Goal: Information Seeking & Learning: Learn about a topic

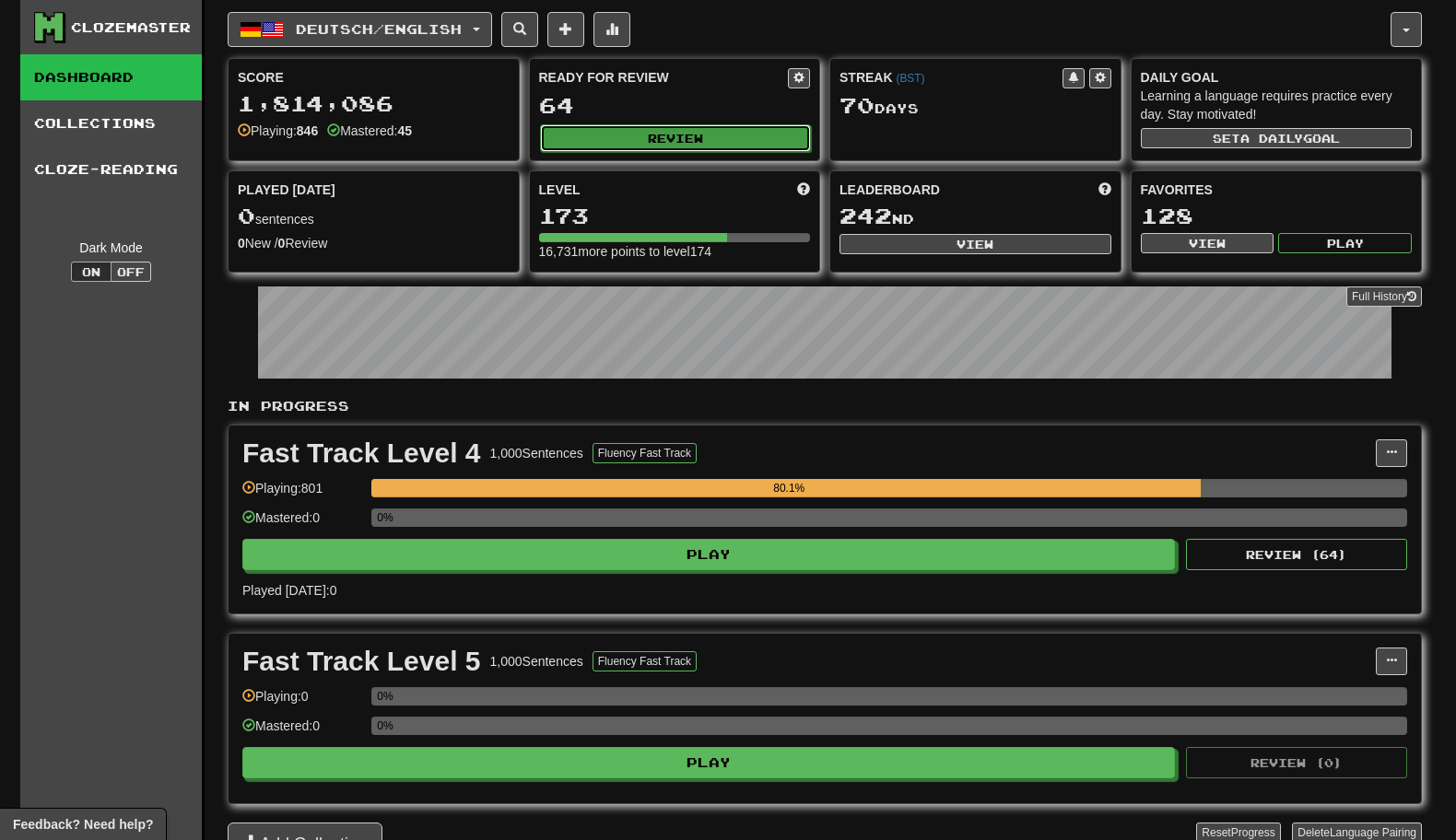
click at [691, 136] on button "Review" at bounding box center [675, 137] width 272 height 27
select select "********"
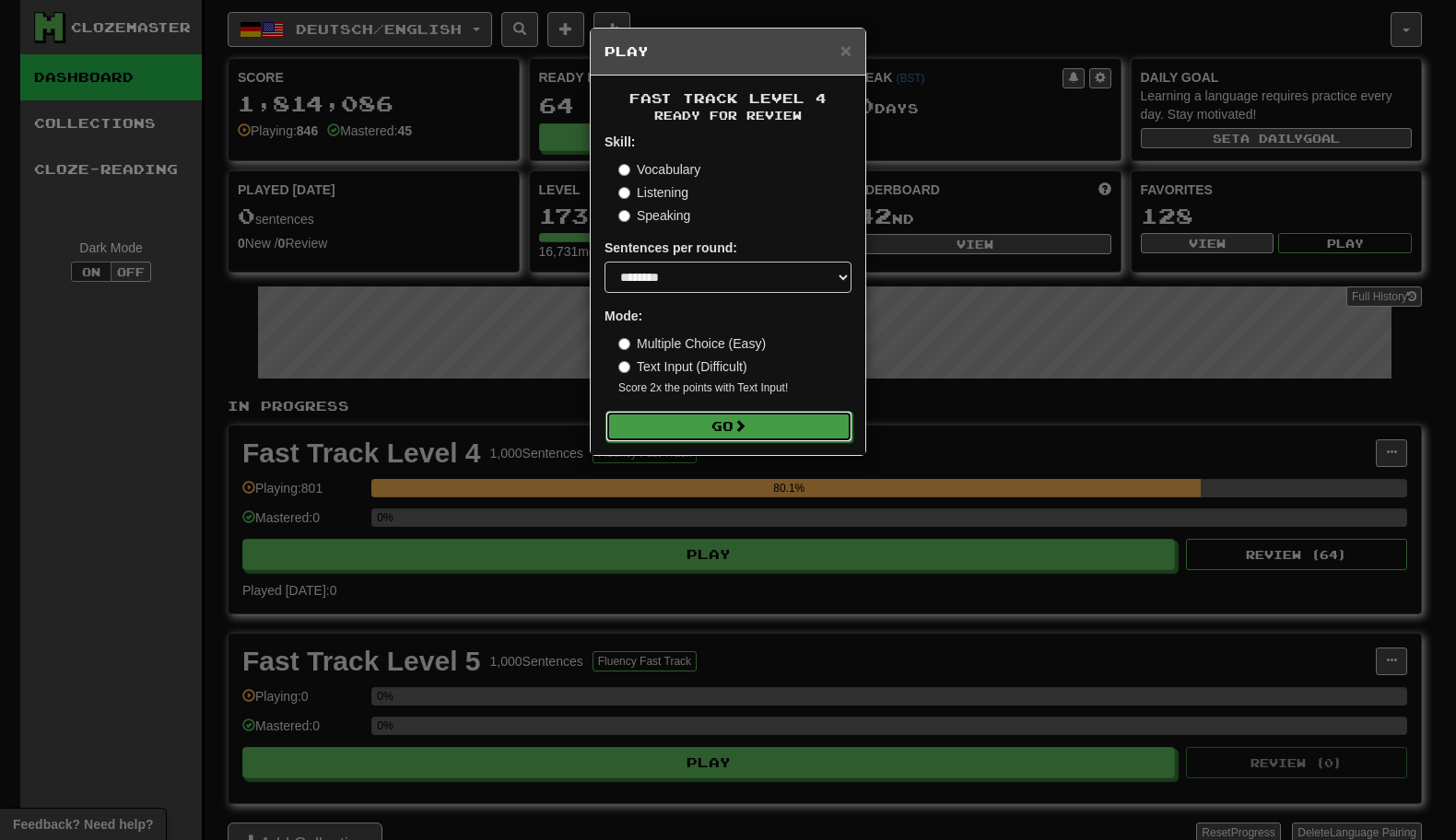
click at [693, 425] on button "Go" at bounding box center [729, 426] width 247 height 31
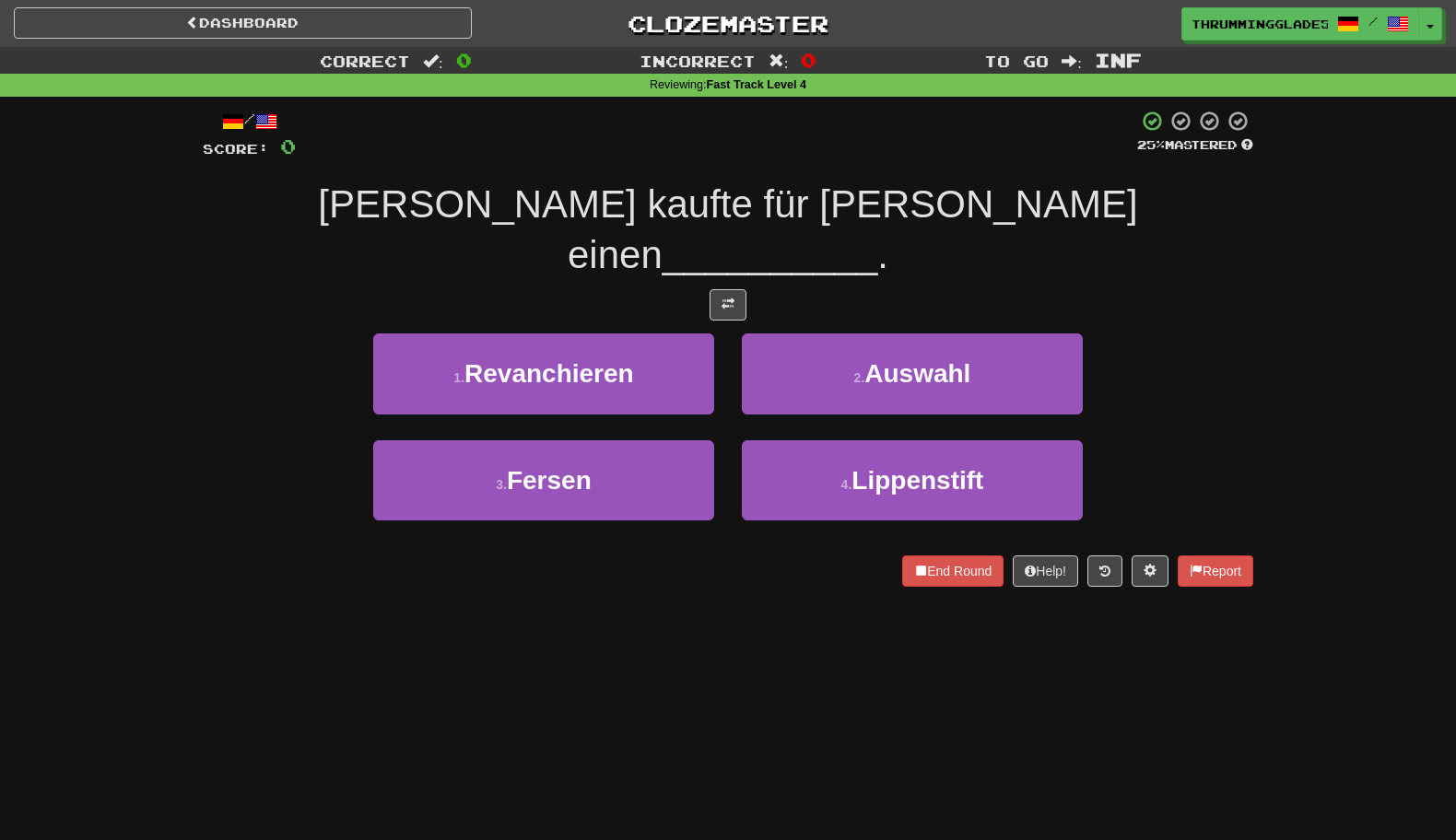
click at [714, 334] on div "1 . Revanchieren" at bounding box center [544, 387] width 369 height 106
click at [721, 334] on div "1 . Revanchieren" at bounding box center [544, 387] width 369 height 106
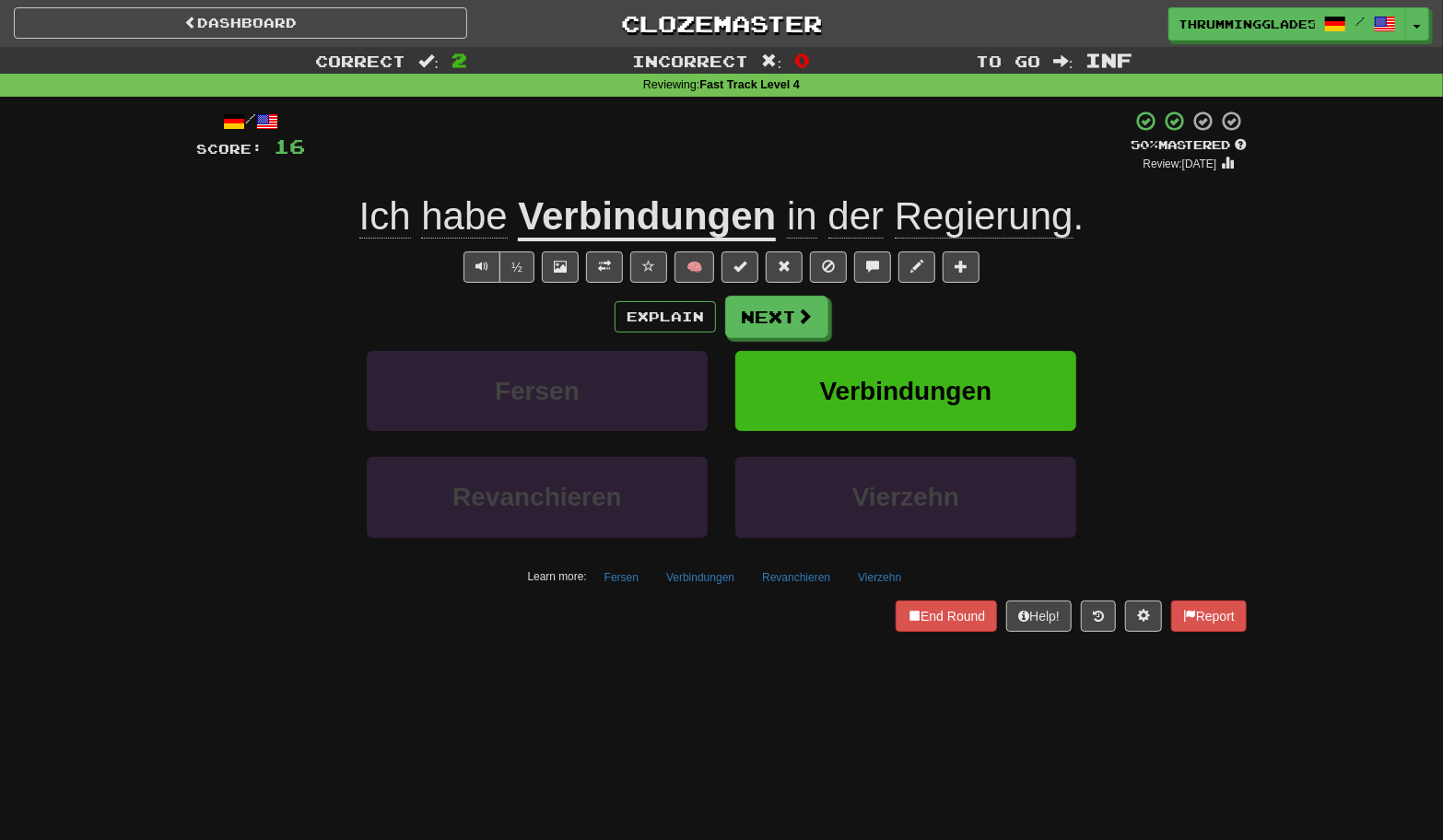
click at [130, 414] on div "Correct : 2 Incorrect : 0 To go : Inf Reviewing : Fast Track Level 4 / Score: 1…" at bounding box center [722, 352] width 1443 height 610
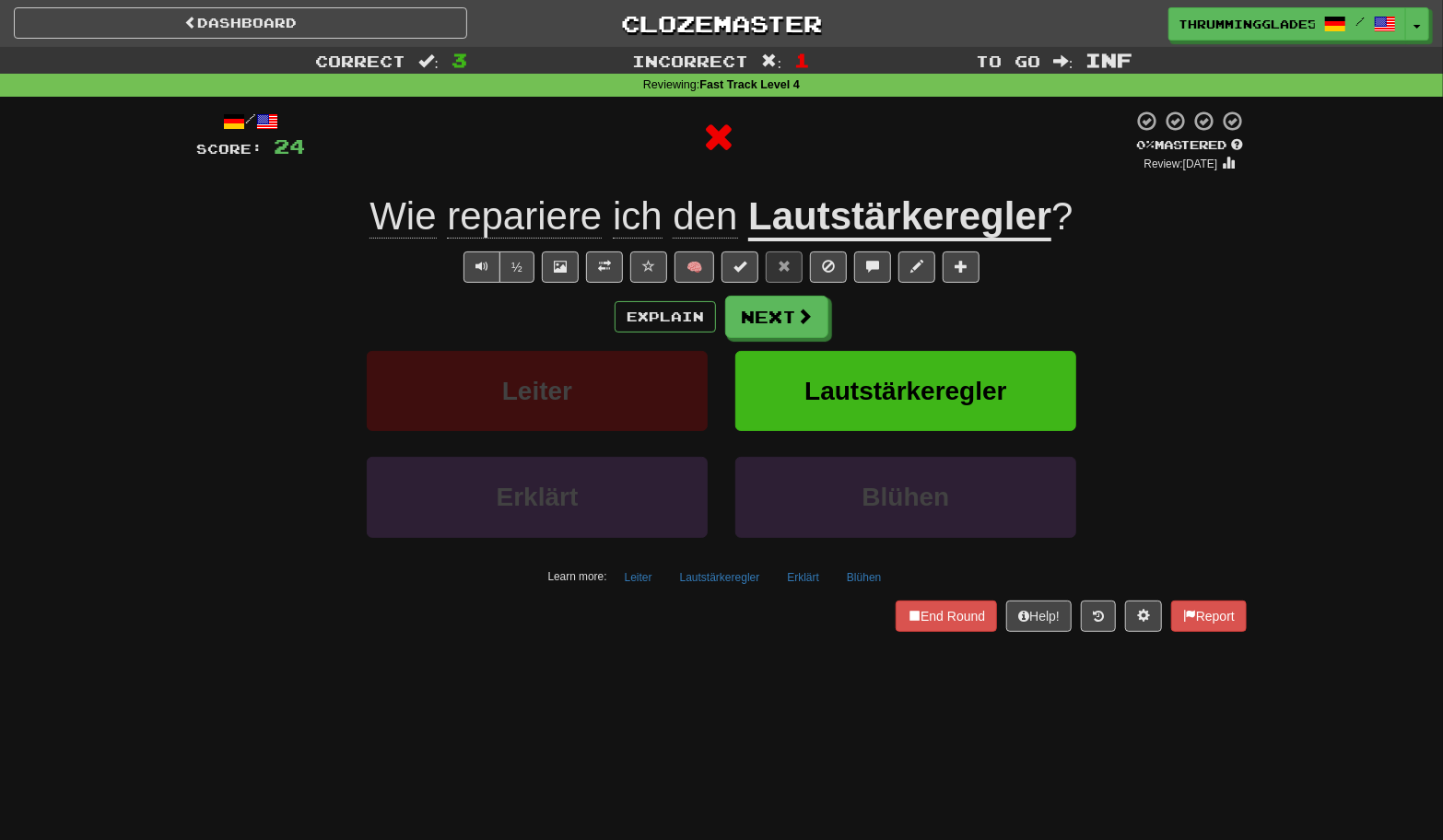
click at [786, 231] on u "Lautstärkeregler" at bounding box center [899, 218] width 303 height 47
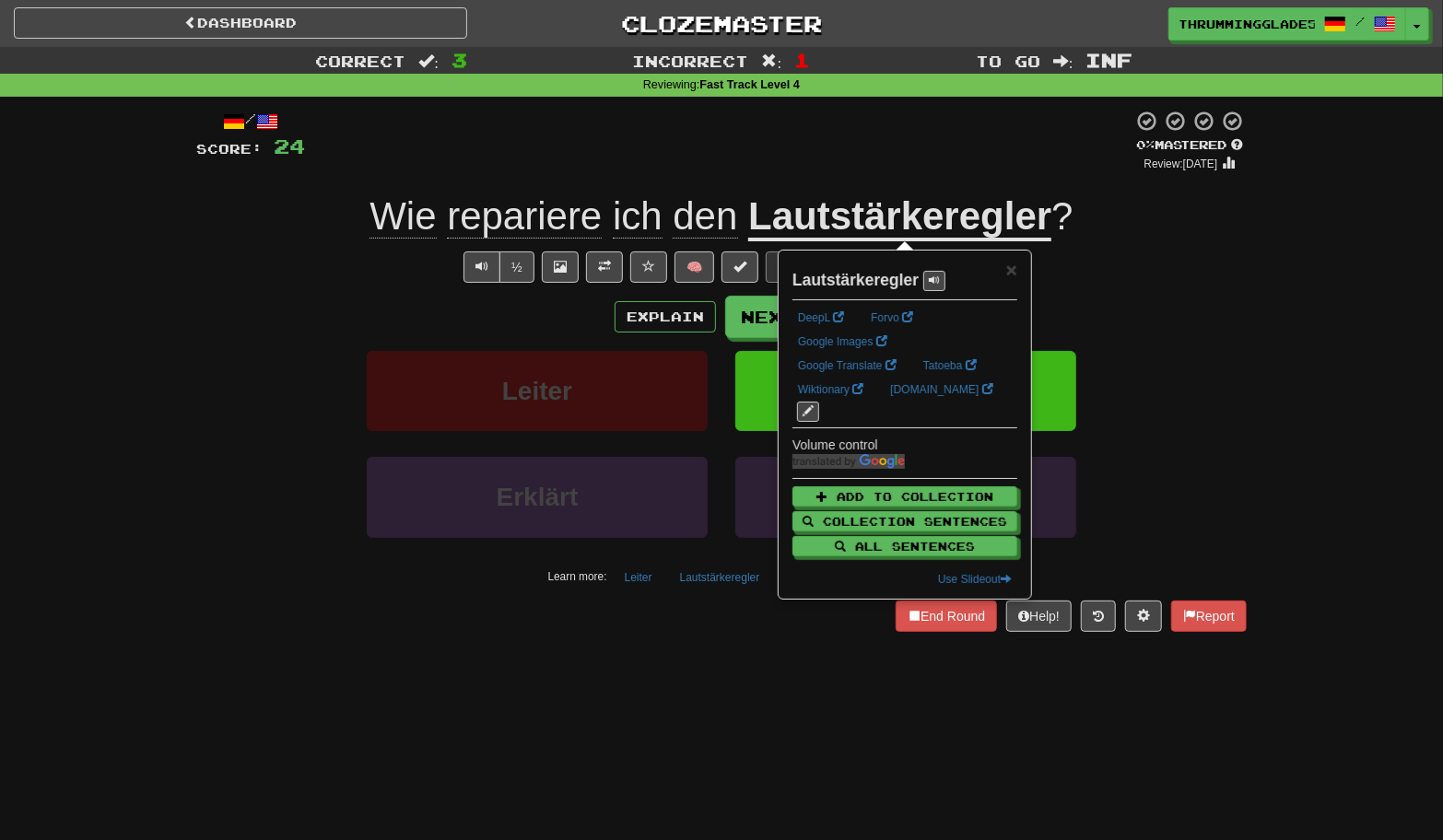
click at [1238, 280] on div "½ 🧠" at bounding box center [722, 266] width 1051 height 31
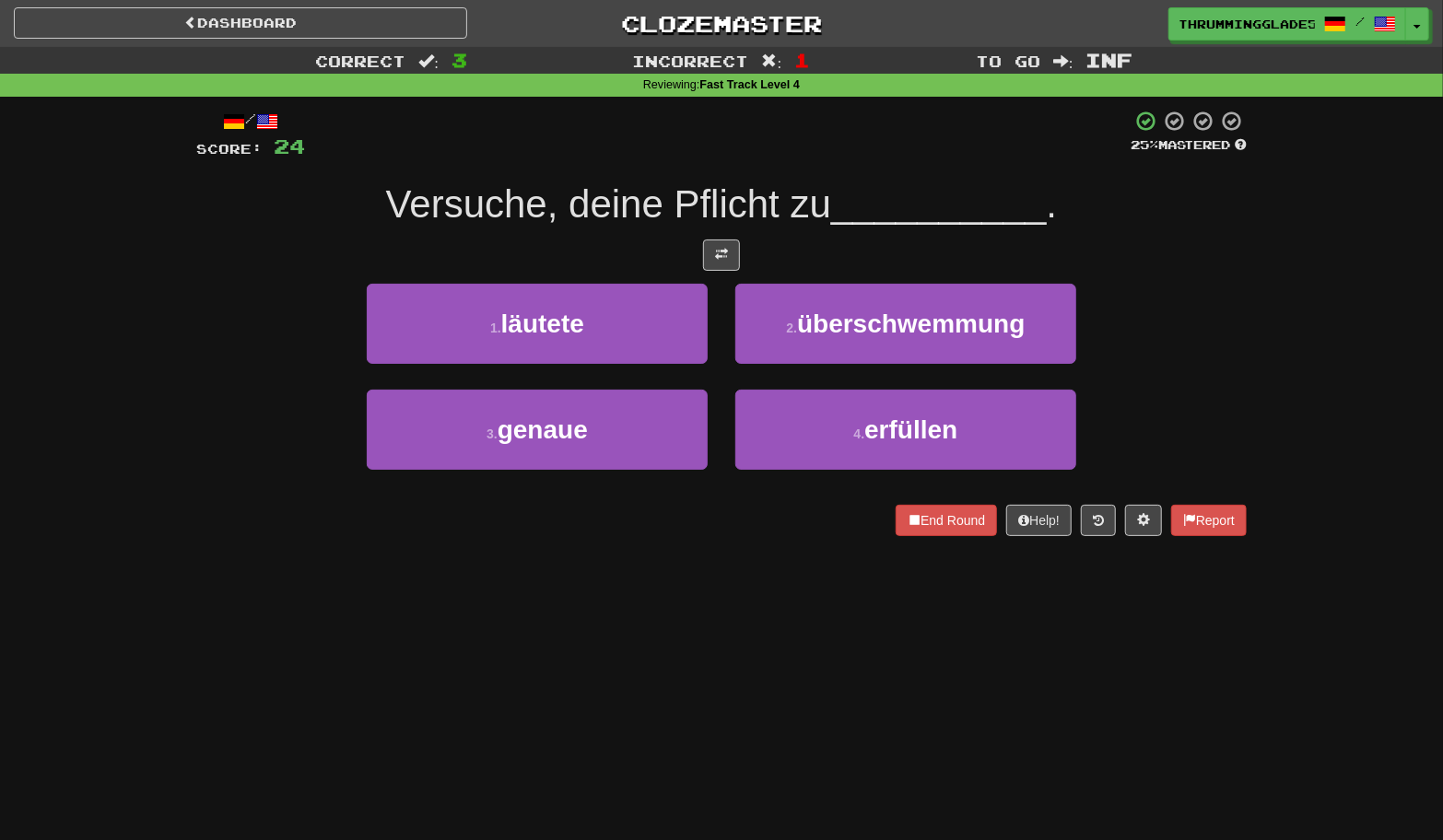
click at [715, 496] on div "/ Score: 24 25 % Mastered Versuche, deine Pflicht zu __________ . 1 . läutete 2…" at bounding box center [722, 324] width 1051 height 427
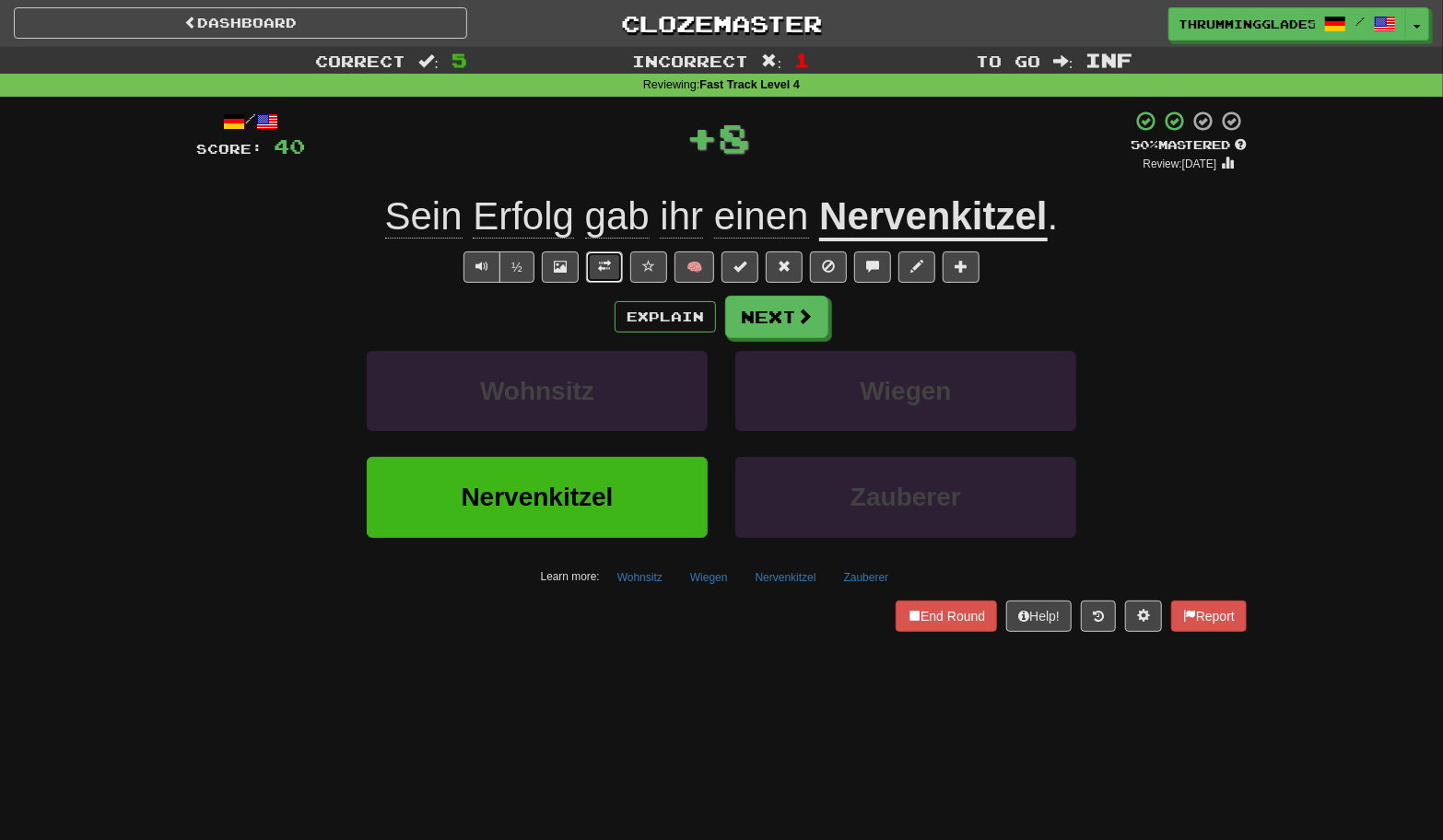
click at [608, 268] on span at bounding box center [605, 266] width 13 height 13
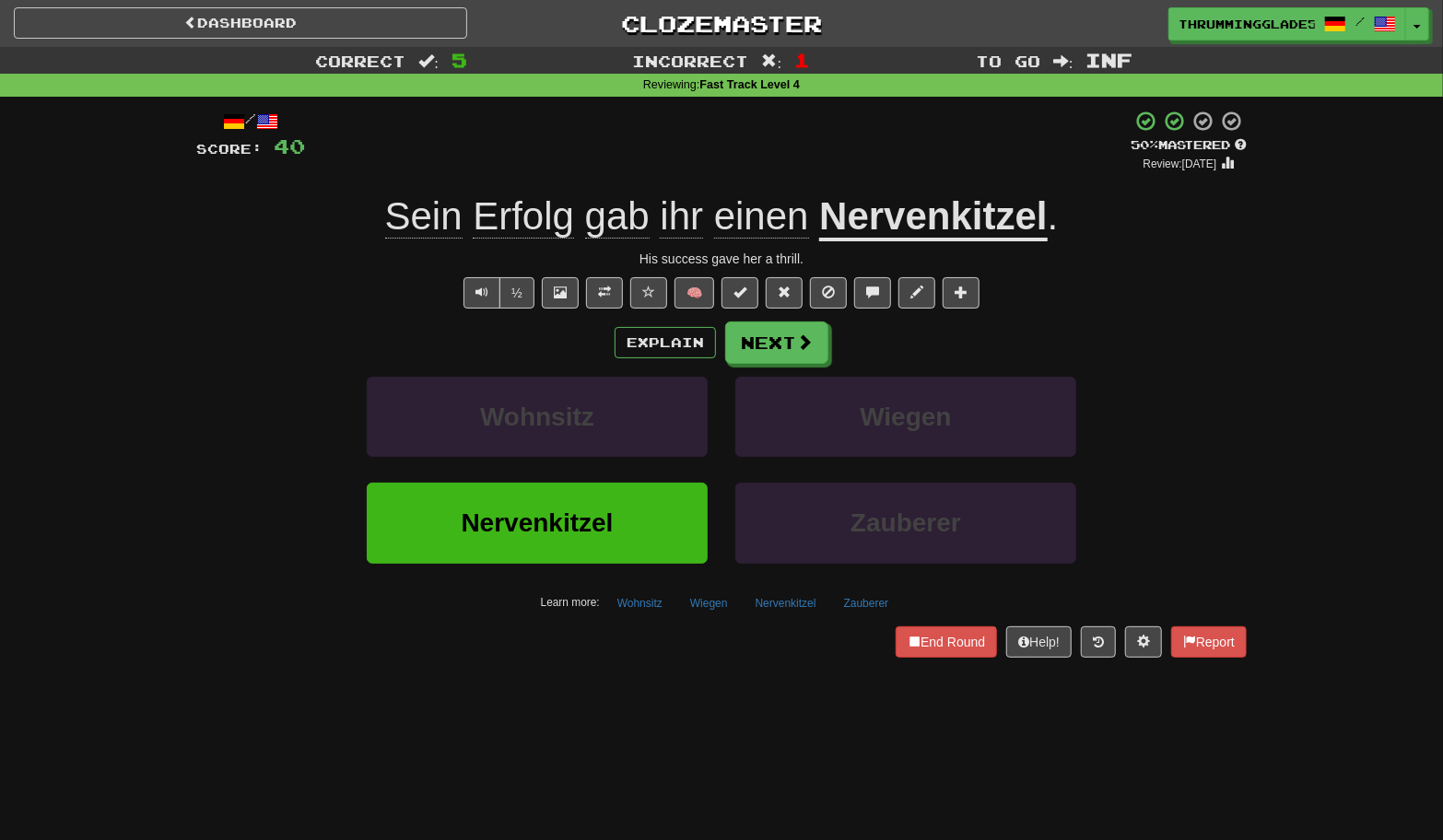
click at [880, 232] on u "Nervenkitzel" at bounding box center [933, 218] width 228 height 47
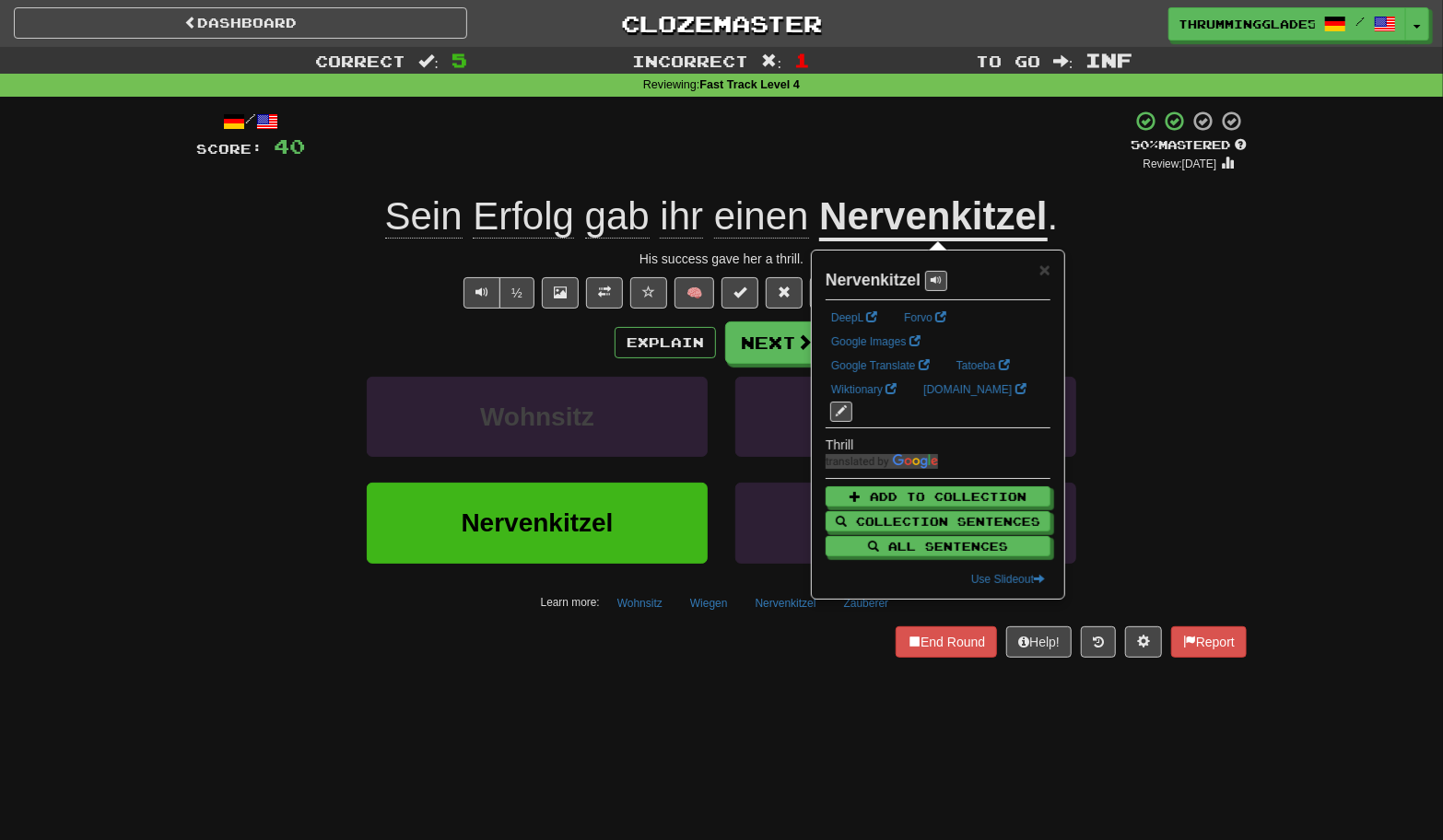
click at [1216, 324] on div "Explain Next" at bounding box center [722, 342] width 1051 height 42
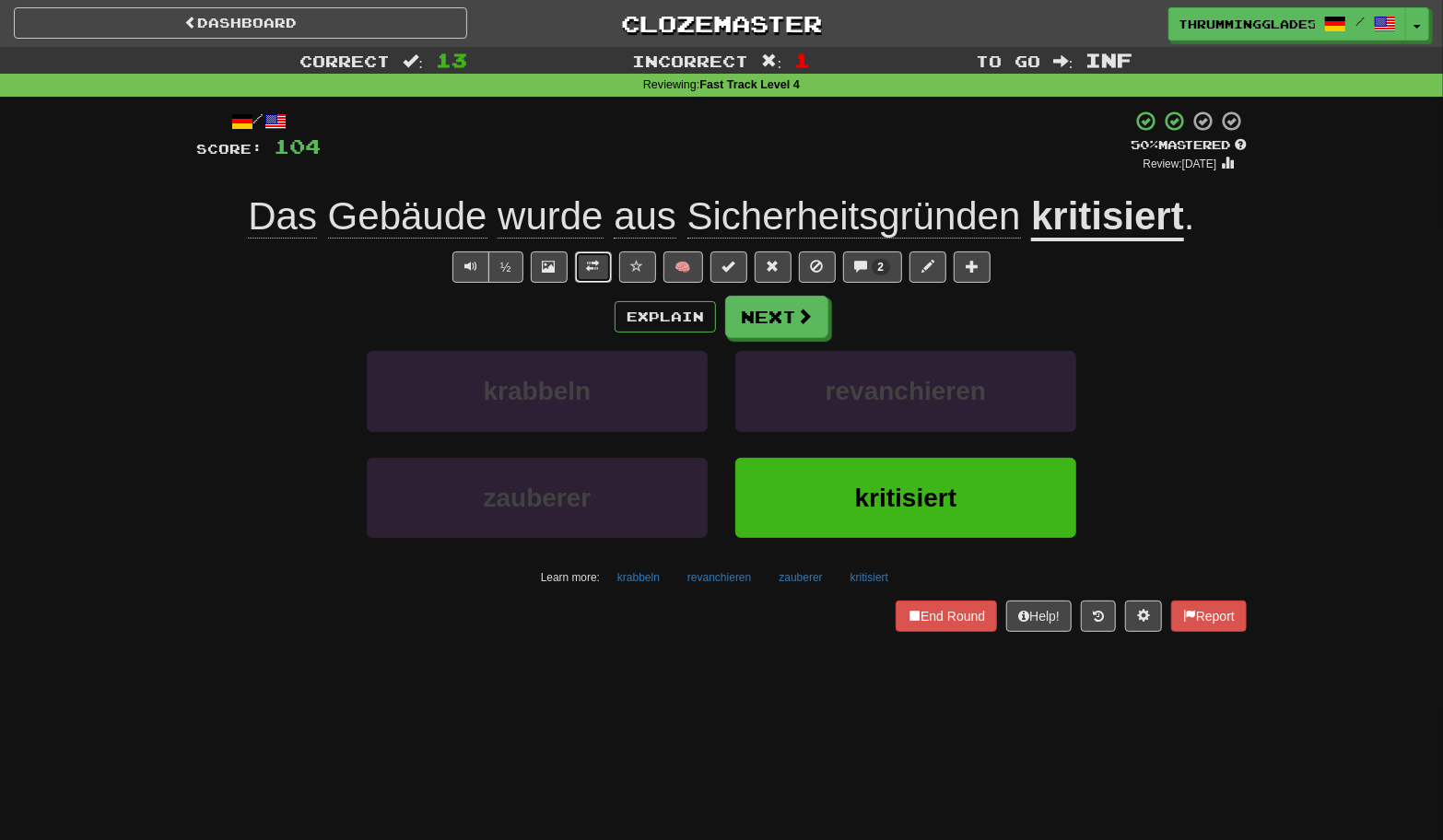
click at [594, 262] on span at bounding box center [594, 266] width 13 height 13
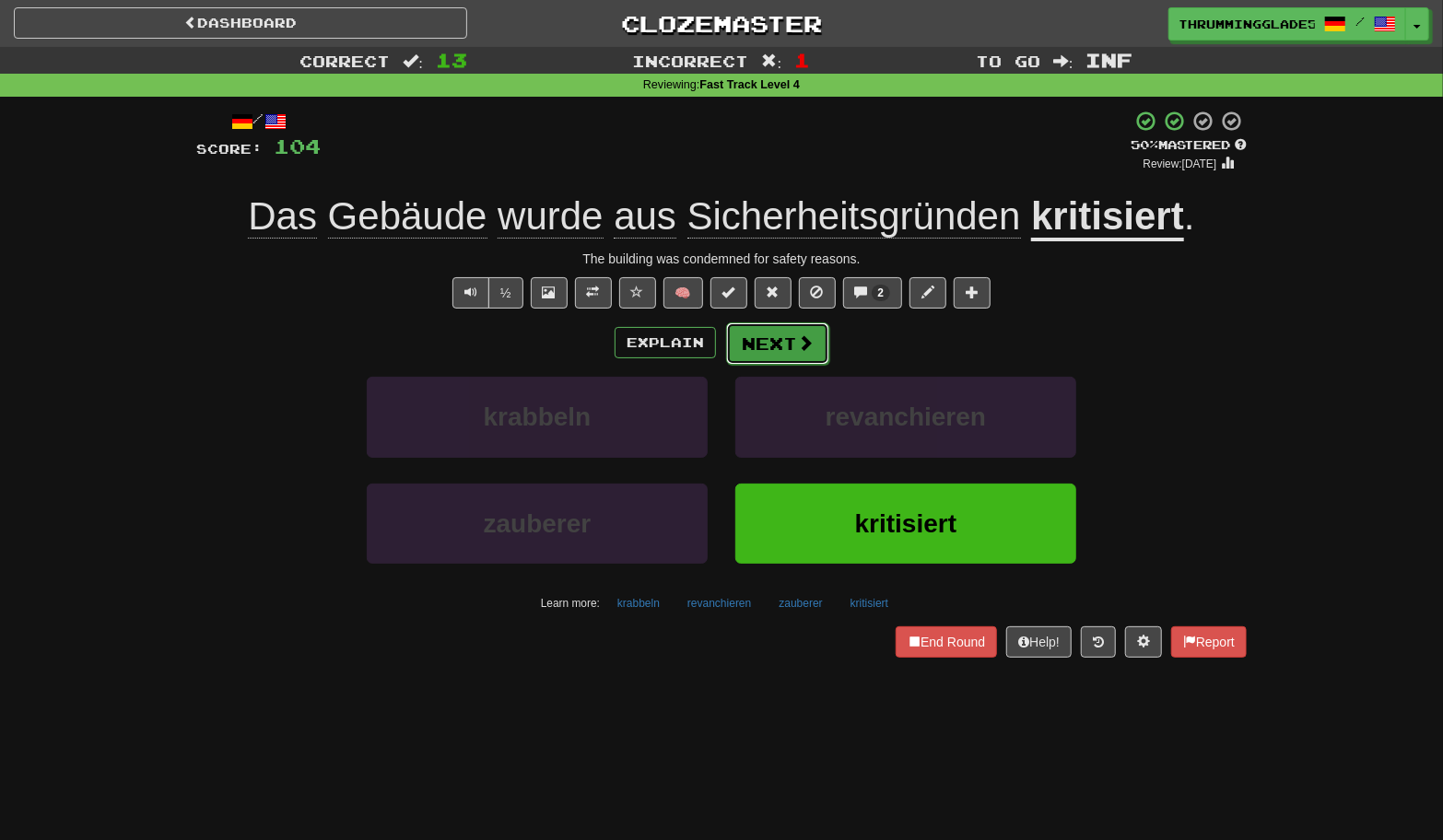
click at [751, 344] on button "Next" at bounding box center [778, 343] width 103 height 42
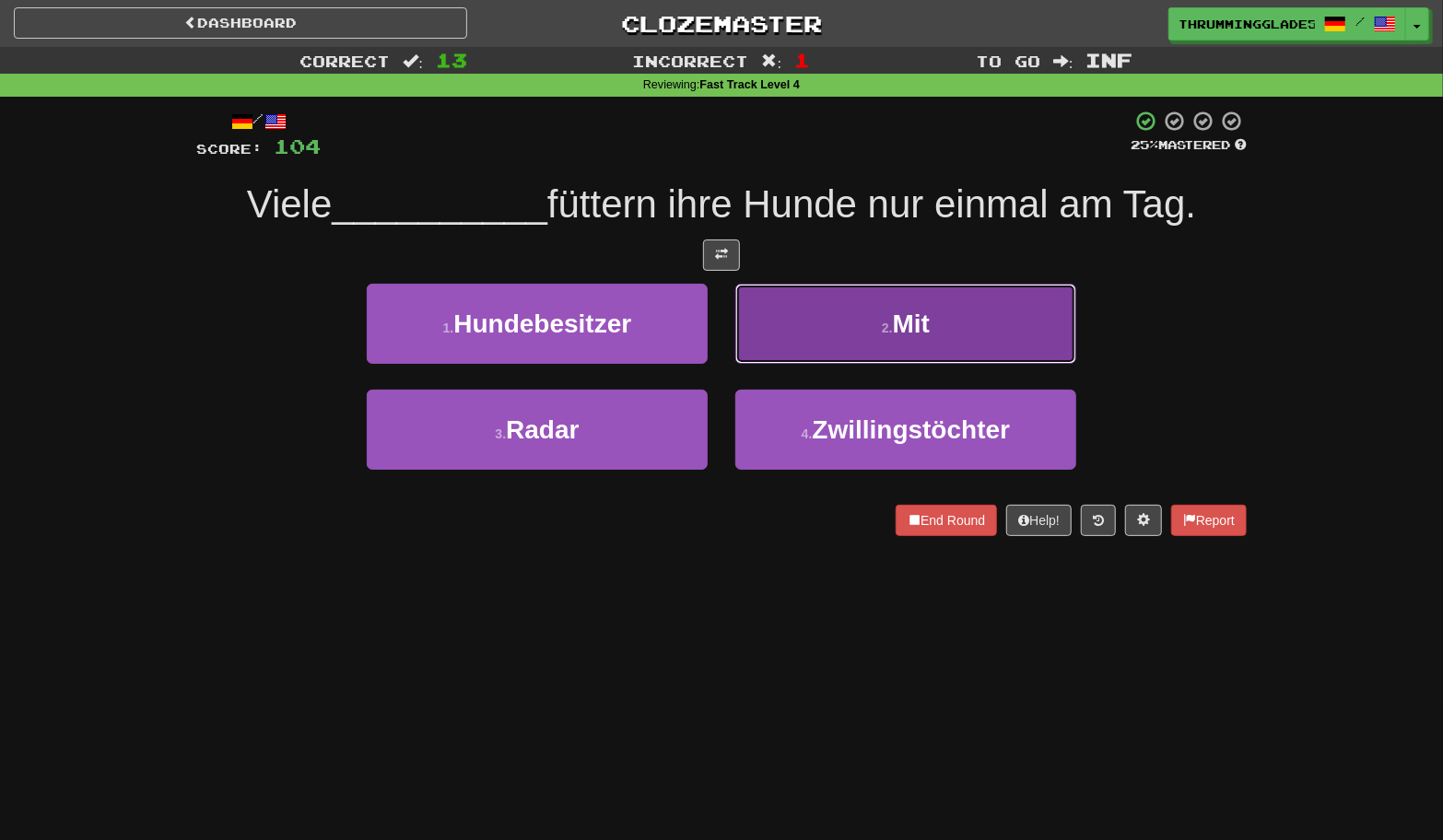
click at [736, 345] on button "2 . Mit" at bounding box center [906, 324] width 341 height 80
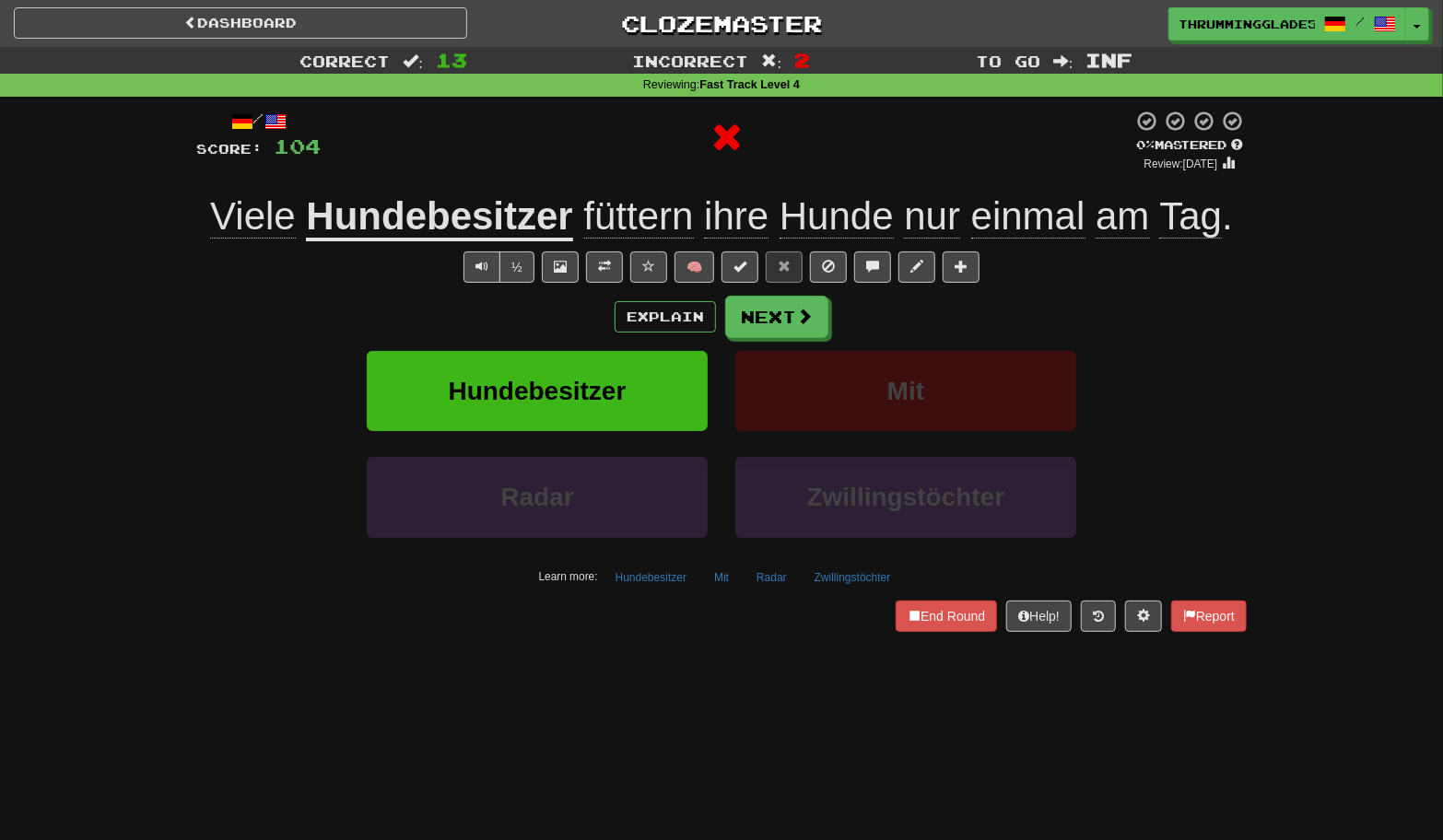
click at [719, 360] on div "Hundebesitzer" at bounding box center [537, 404] width 369 height 106
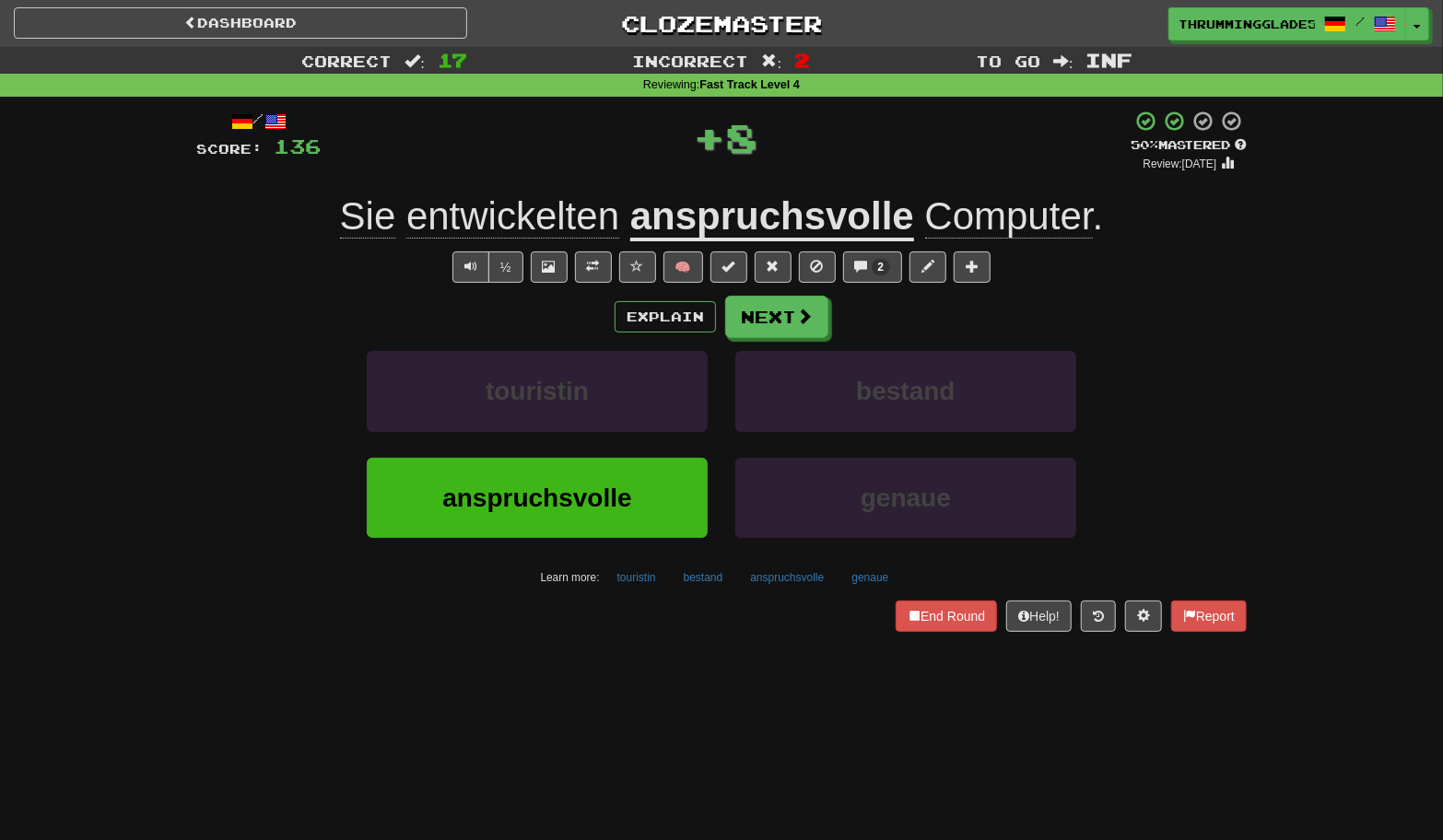
click at [738, 230] on u "anspruchsvolle" at bounding box center [772, 218] width 284 height 47
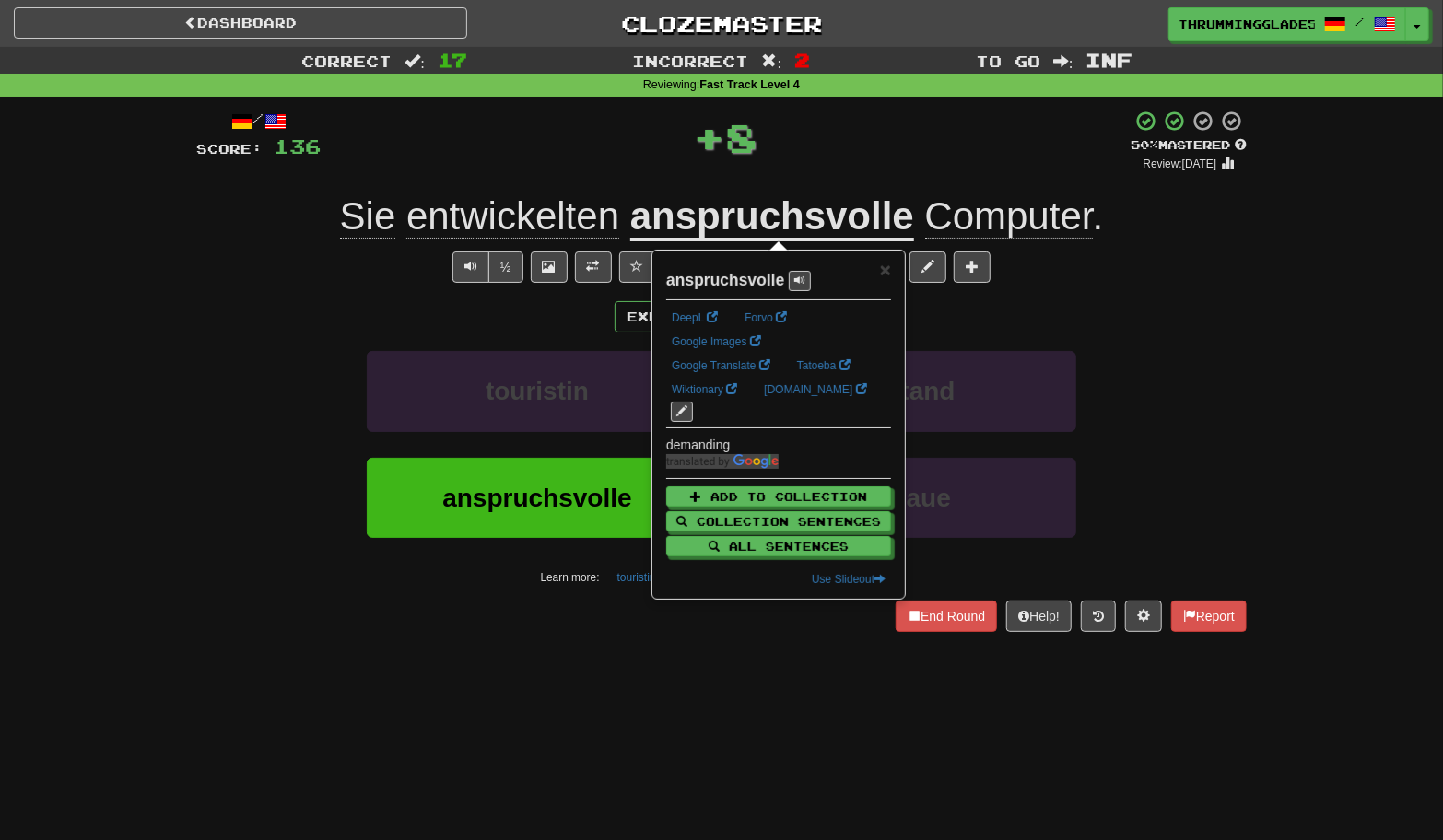
click at [649, 191] on div "/ Score: 136 + 8 50 % Mastered Review: [DATE] Sie entwickelten anspruchsvolle C…" at bounding box center [722, 371] width 1051 height 522
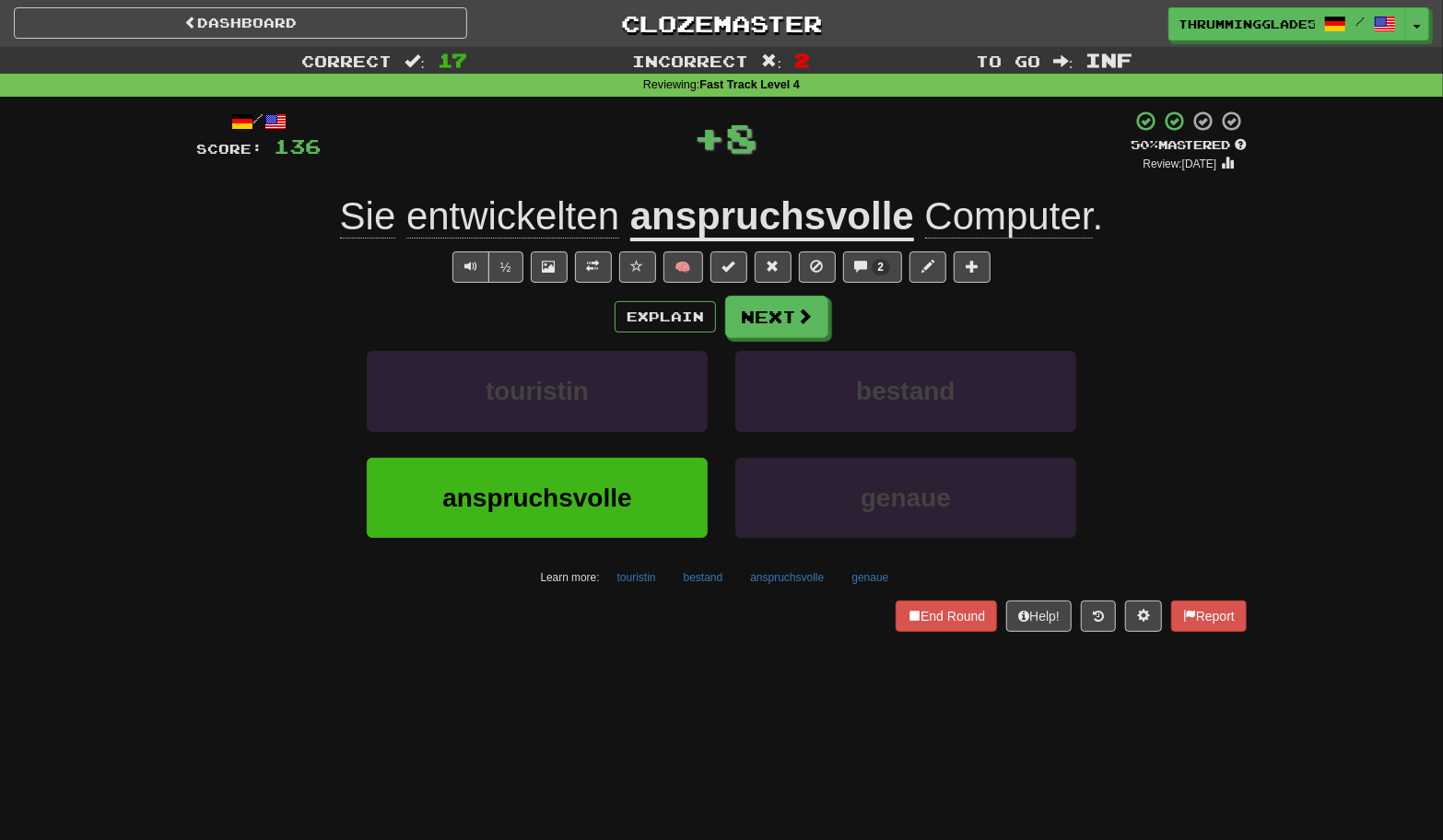
click at [687, 209] on u "anspruchsvolle" at bounding box center [772, 218] width 284 height 47
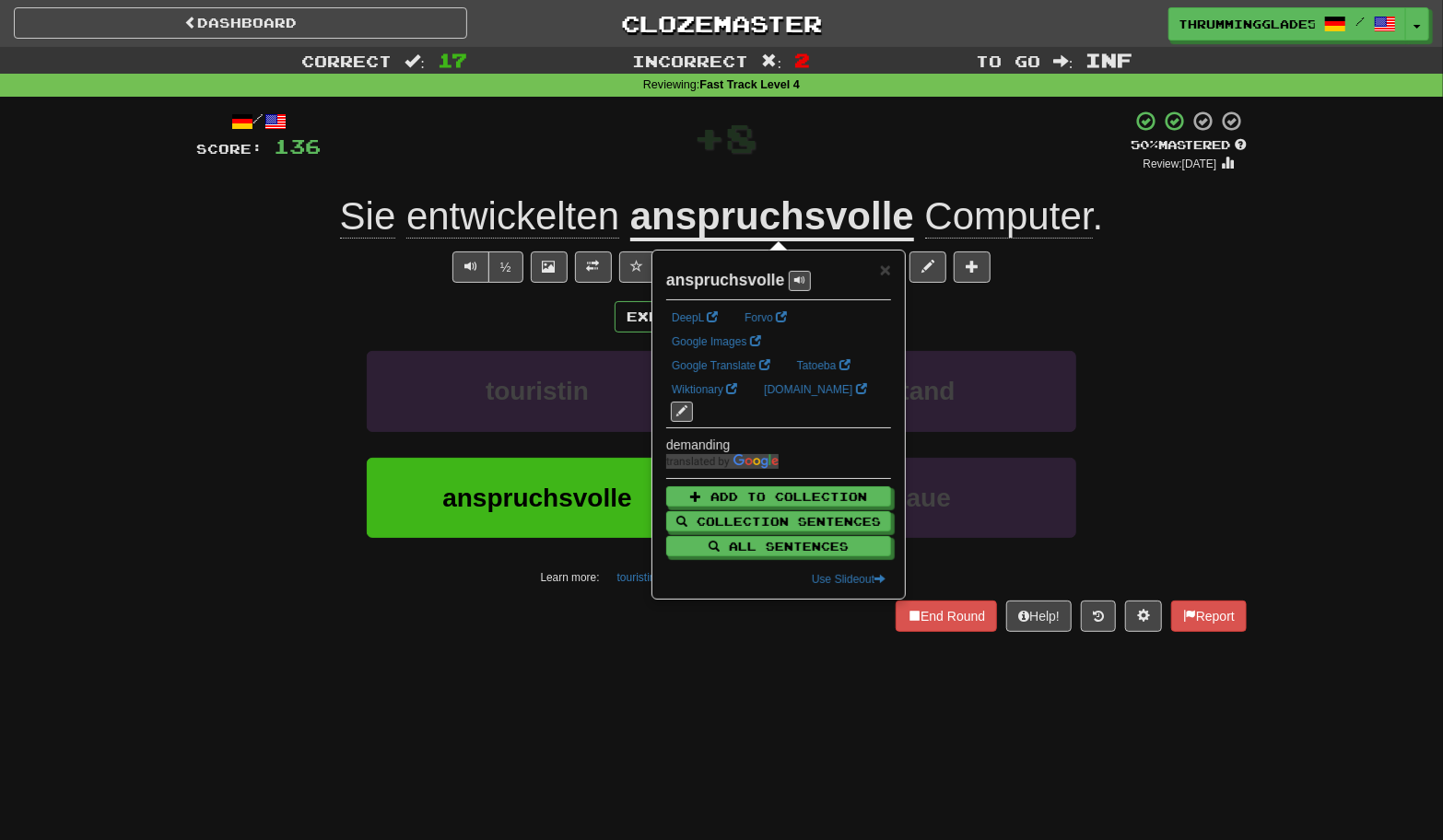
click at [661, 190] on div "/ Score: 136 + 8 50 % Mastered Review: [DATE] Sie entwickelten anspruchsvolle C…" at bounding box center [722, 371] width 1051 height 522
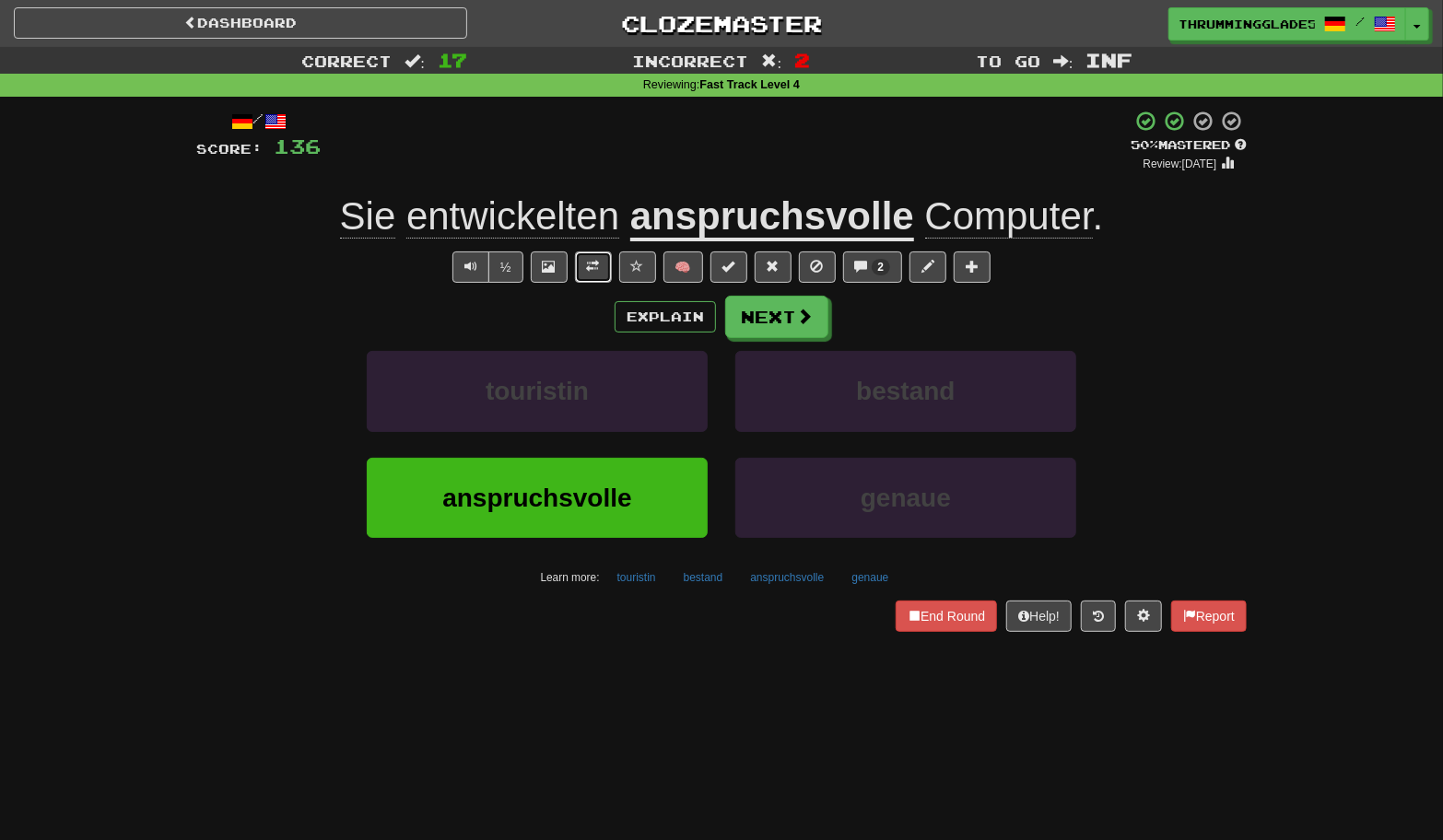
click at [595, 270] on span at bounding box center [594, 266] width 13 height 13
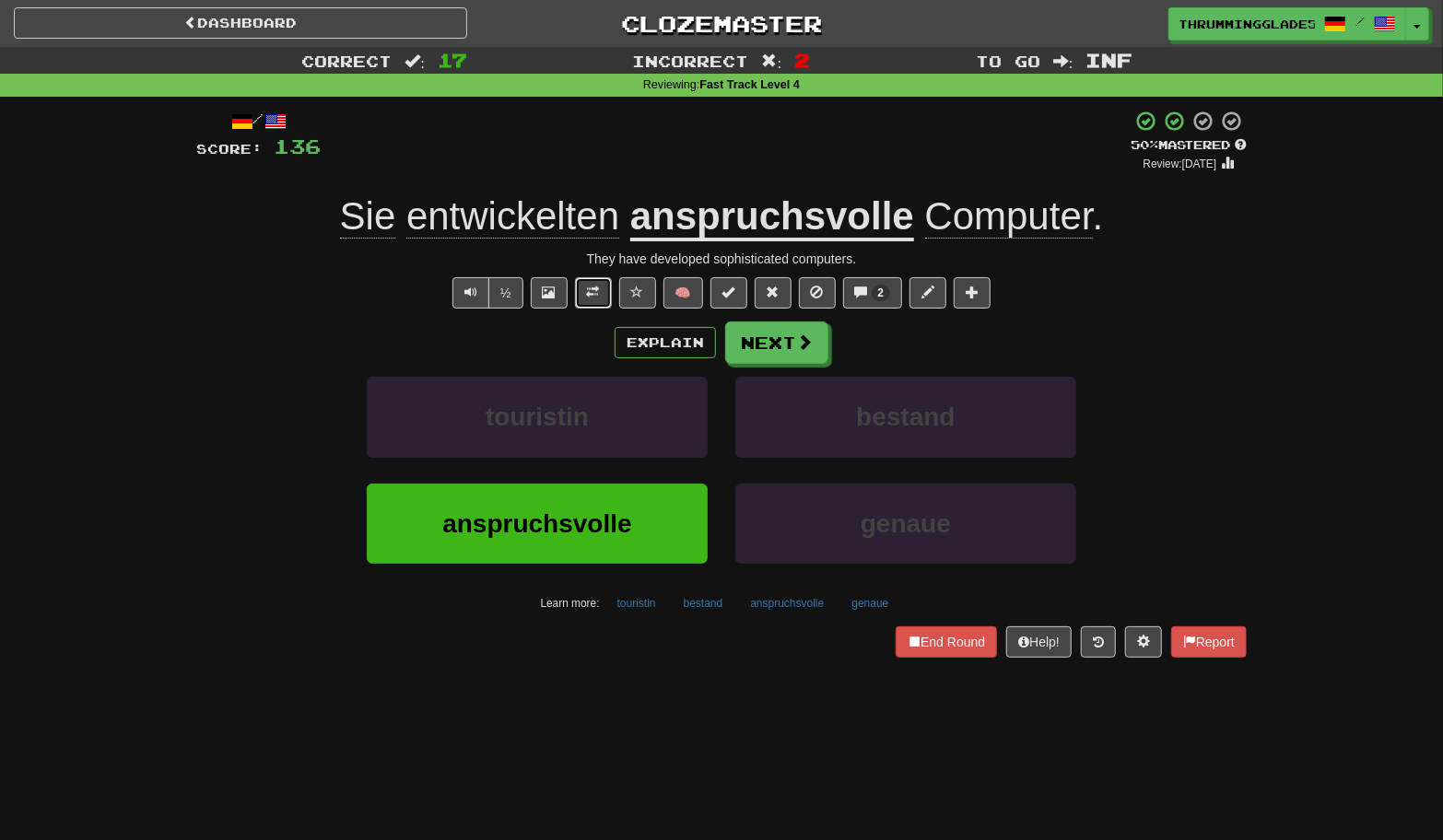
click at [598, 295] on span at bounding box center [594, 293] width 13 height 13
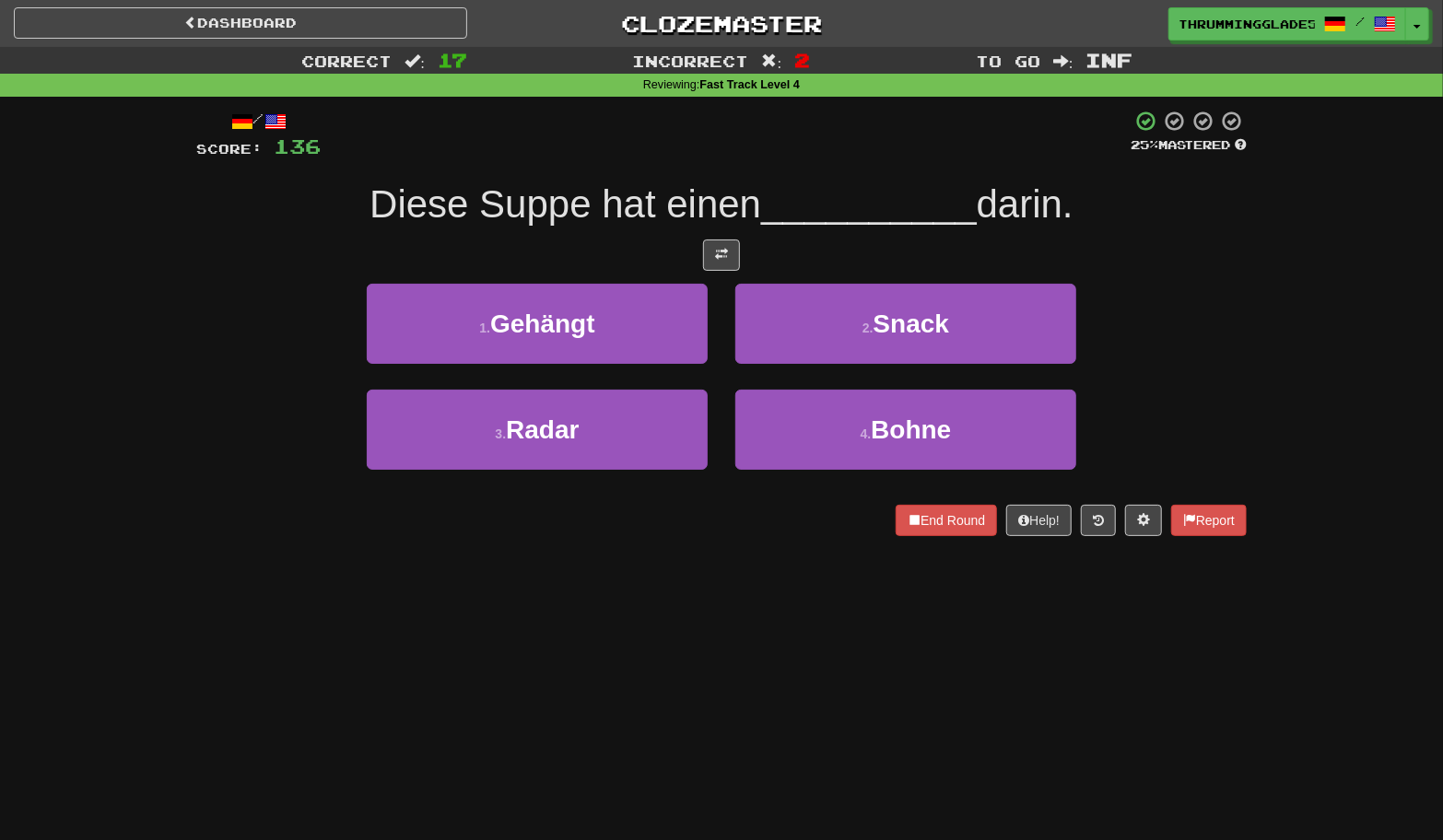
click at [725, 434] on div "4 . Bohne" at bounding box center [906, 442] width 369 height 106
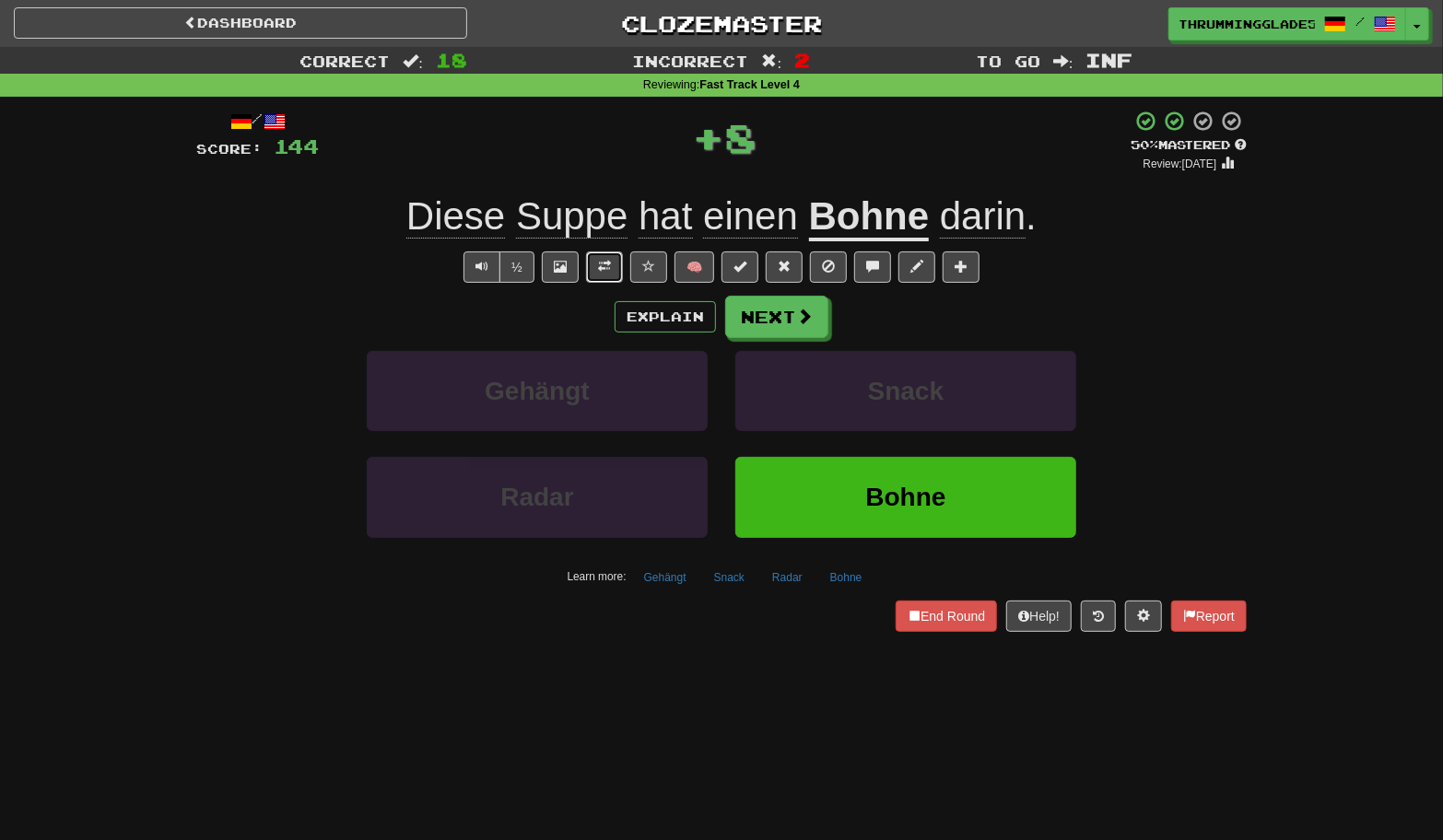
click at [596, 263] on button at bounding box center [604, 266] width 37 height 31
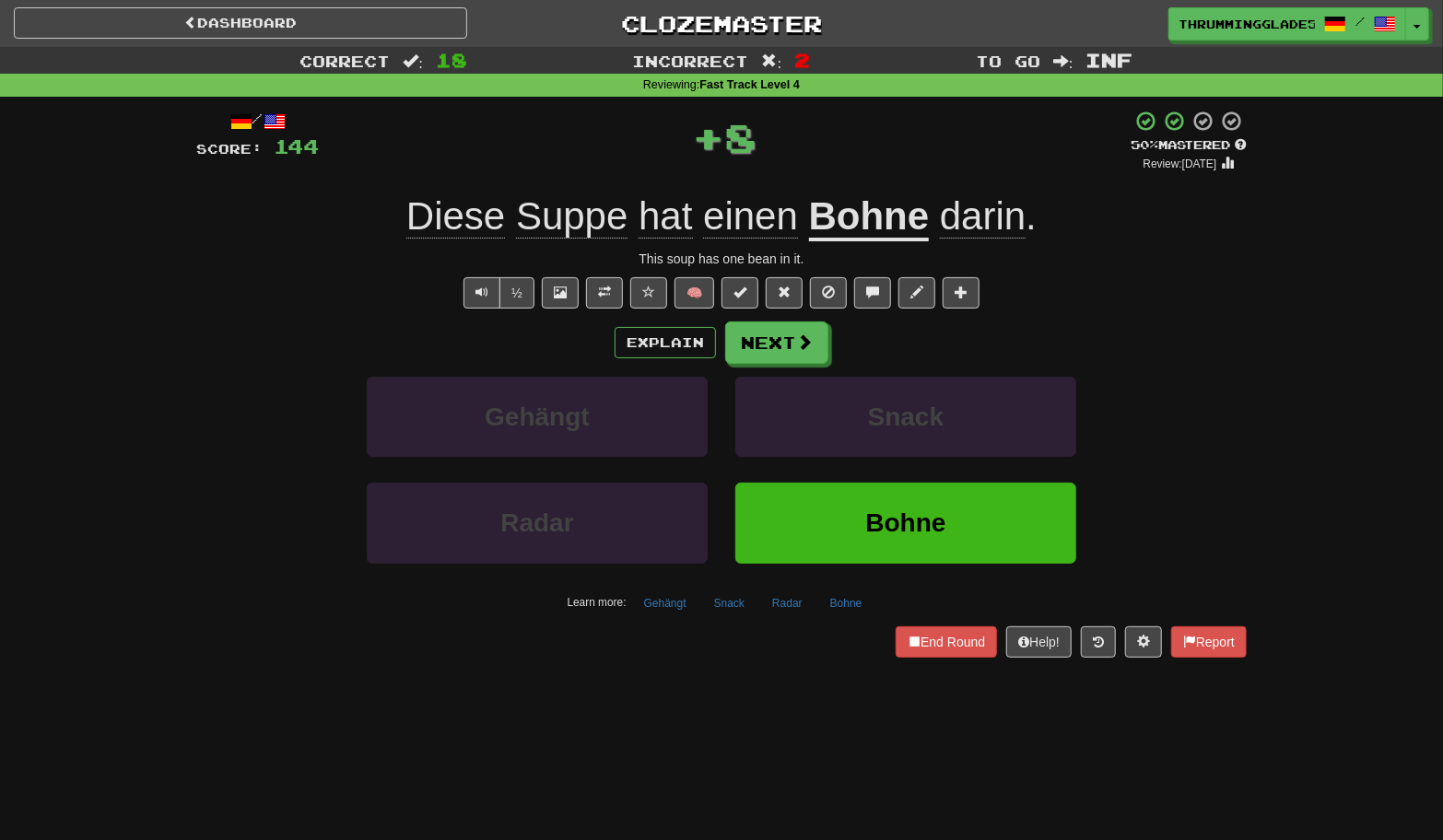
click at [712, 393] on div "Gehängt" at bounding box center [537, 430] width 369 height 106
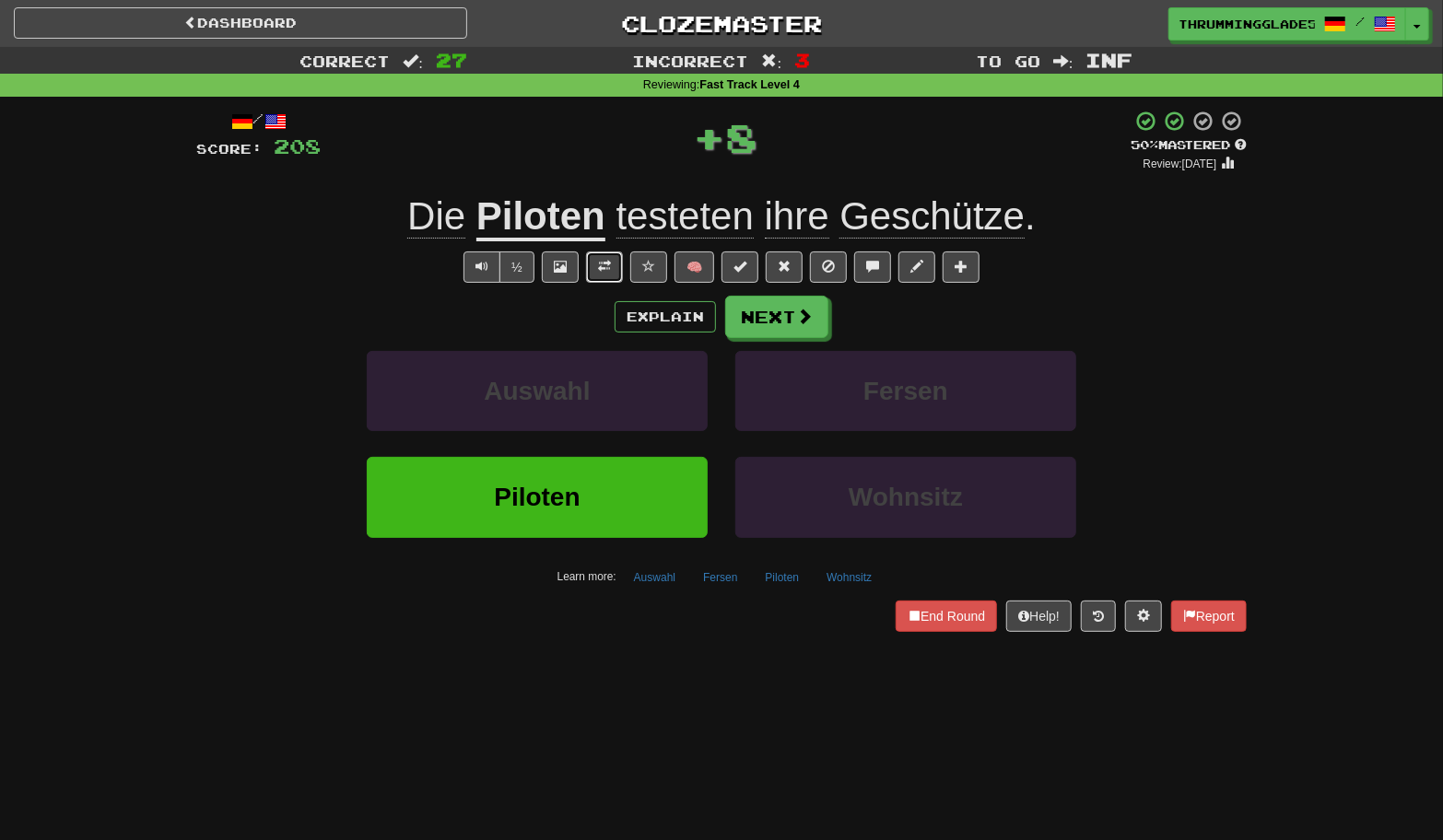
click at [596, 256] on button at bounding box center [604, 266] width 37 height 31
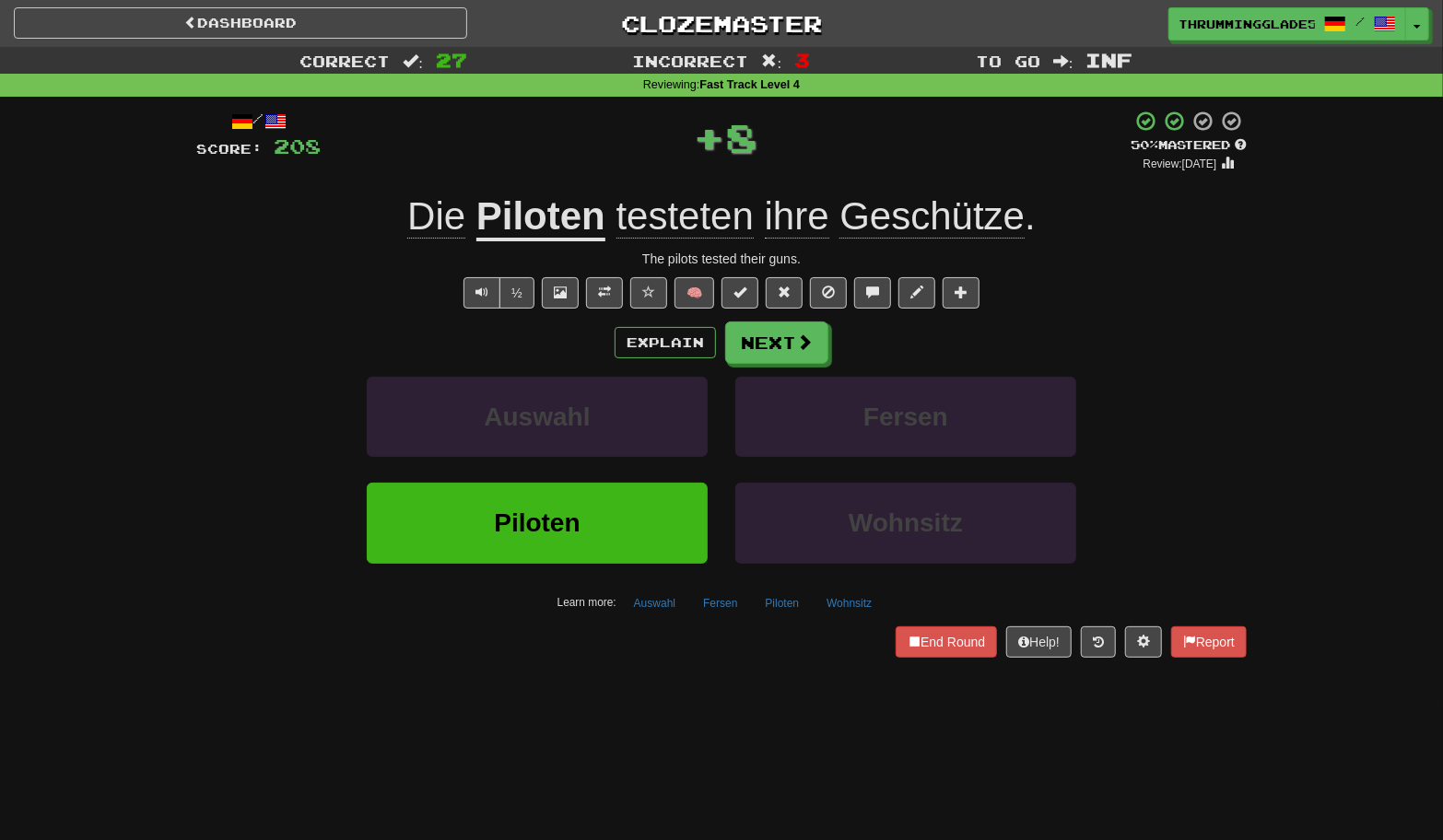
click at [722, 510] on div "Wohnsitz" at bounding box center [906, 535] width 369 height 106
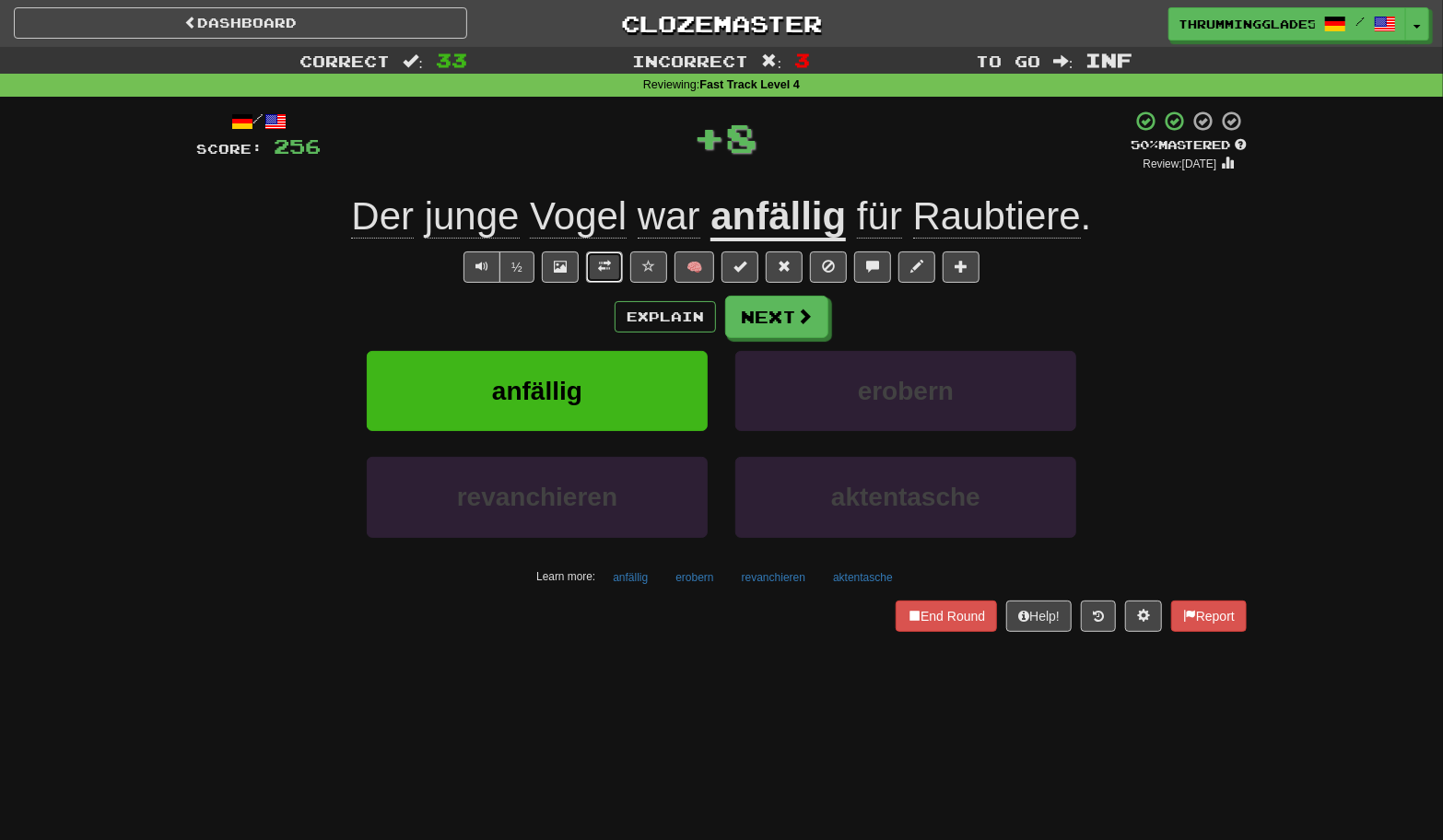
click at [606, 270] on span at bounding box center [605, 266] width 13 height 13
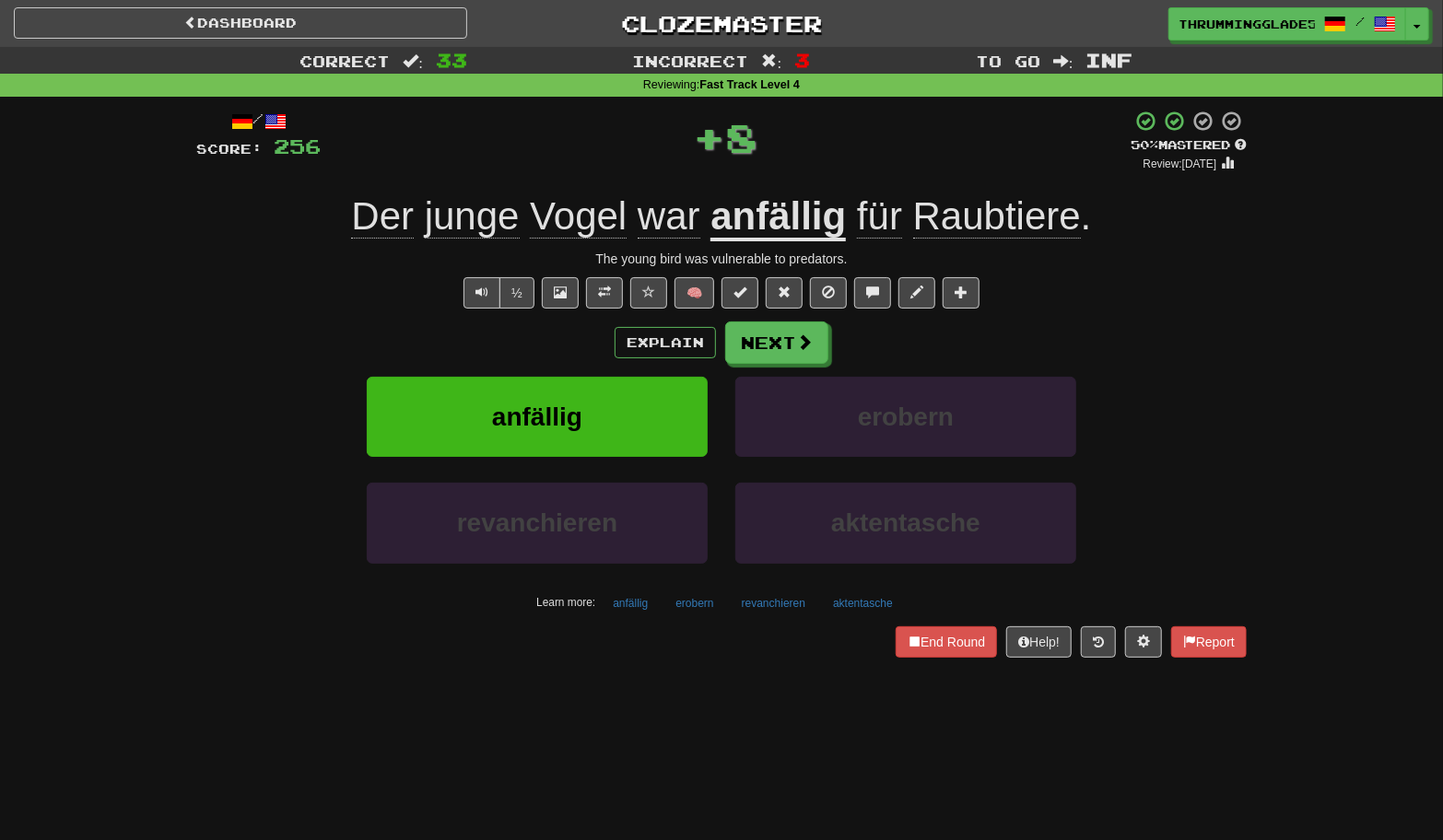
click at [716, 386] on div "anfällig" at bounding box center [537, 430] width 369 height 106
click at [749, 344] on button "Next" at bounding box center [778, 343] width 103 height 42
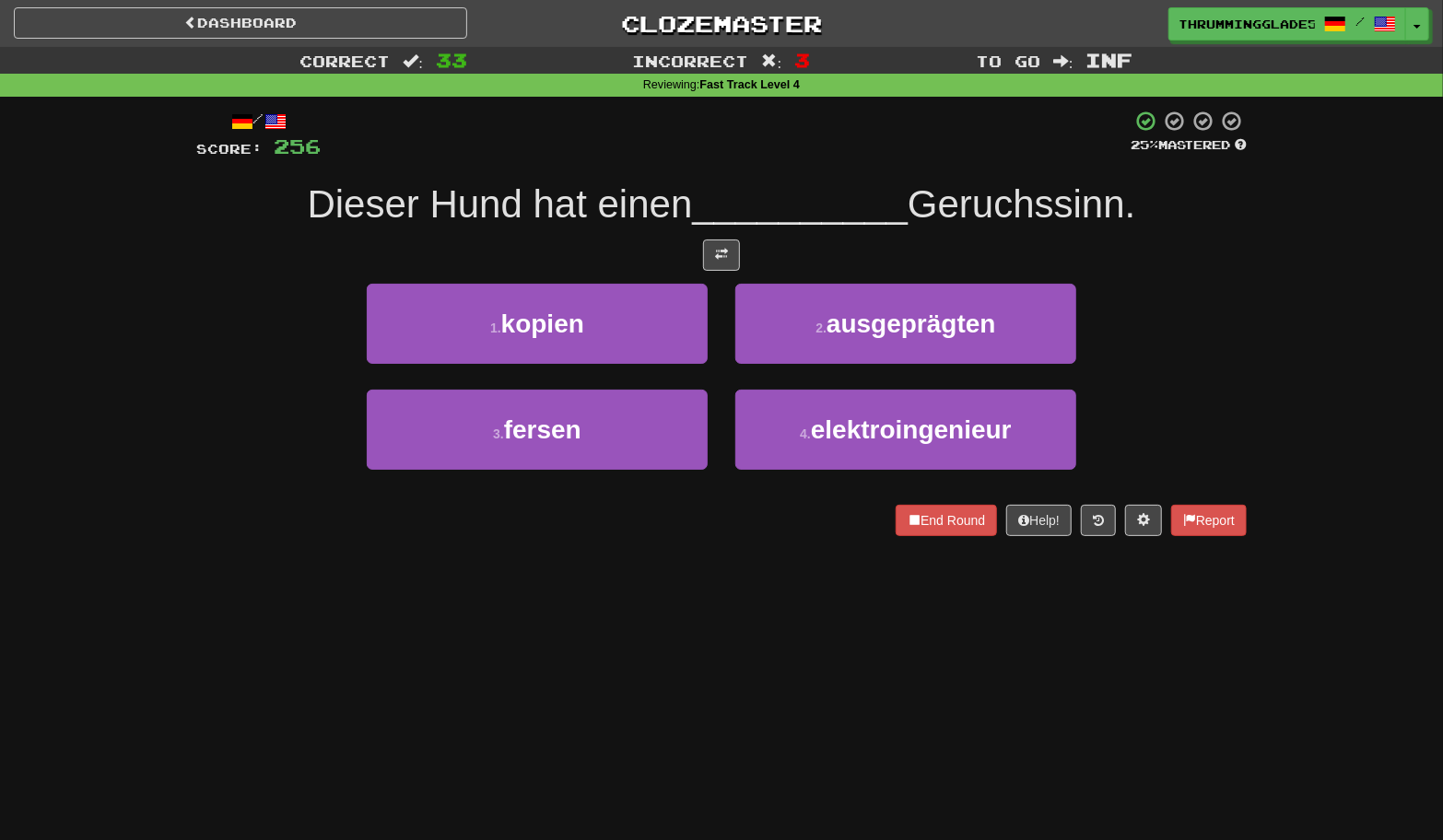
click at [724, 359] on div "2 . ausgeprägten" at bounding box center [906, 337] width 369 height 106
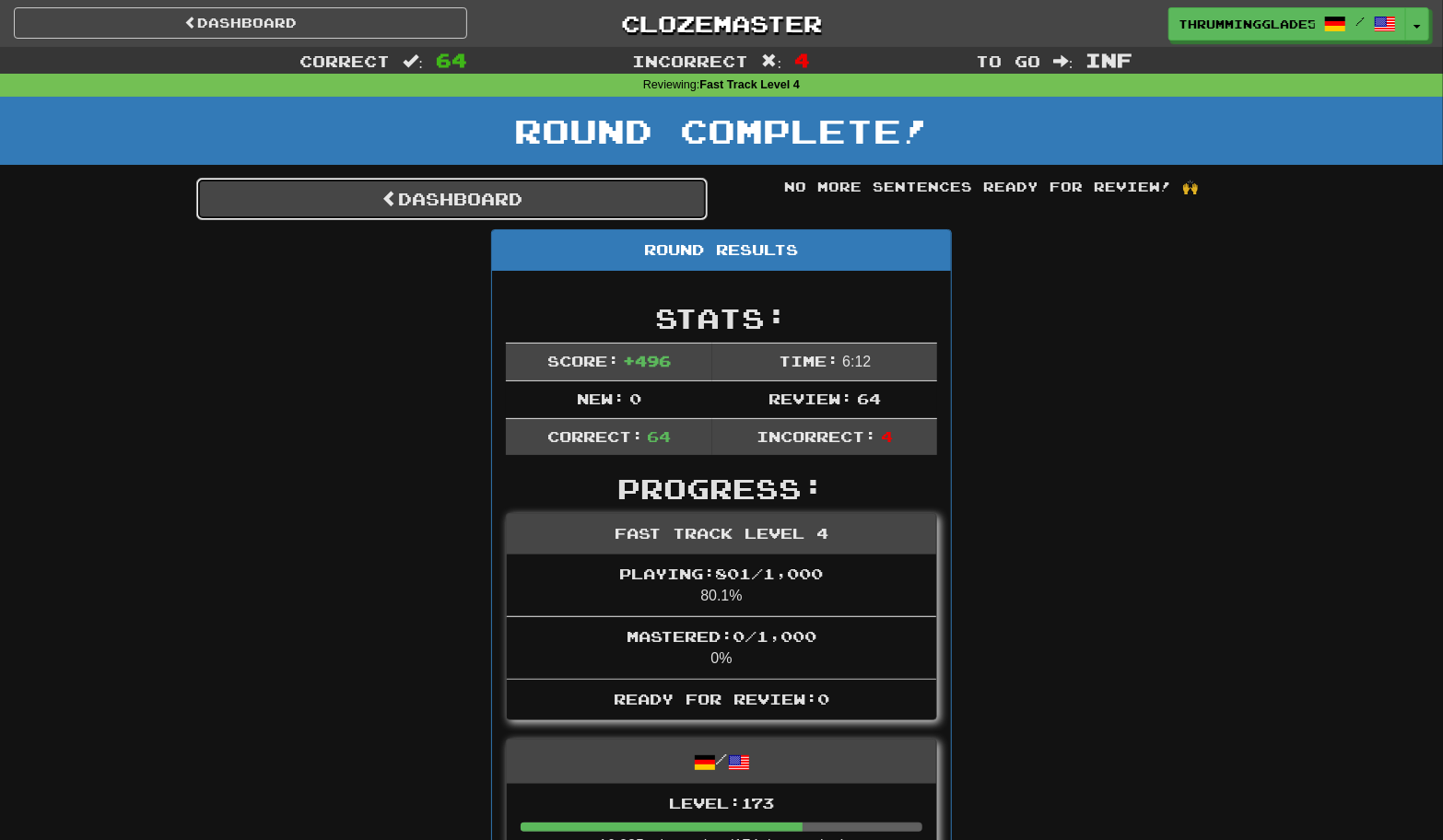
click at [603, 206] on link "Dashboard" at bounding box center [452, 198] width 512 height 42
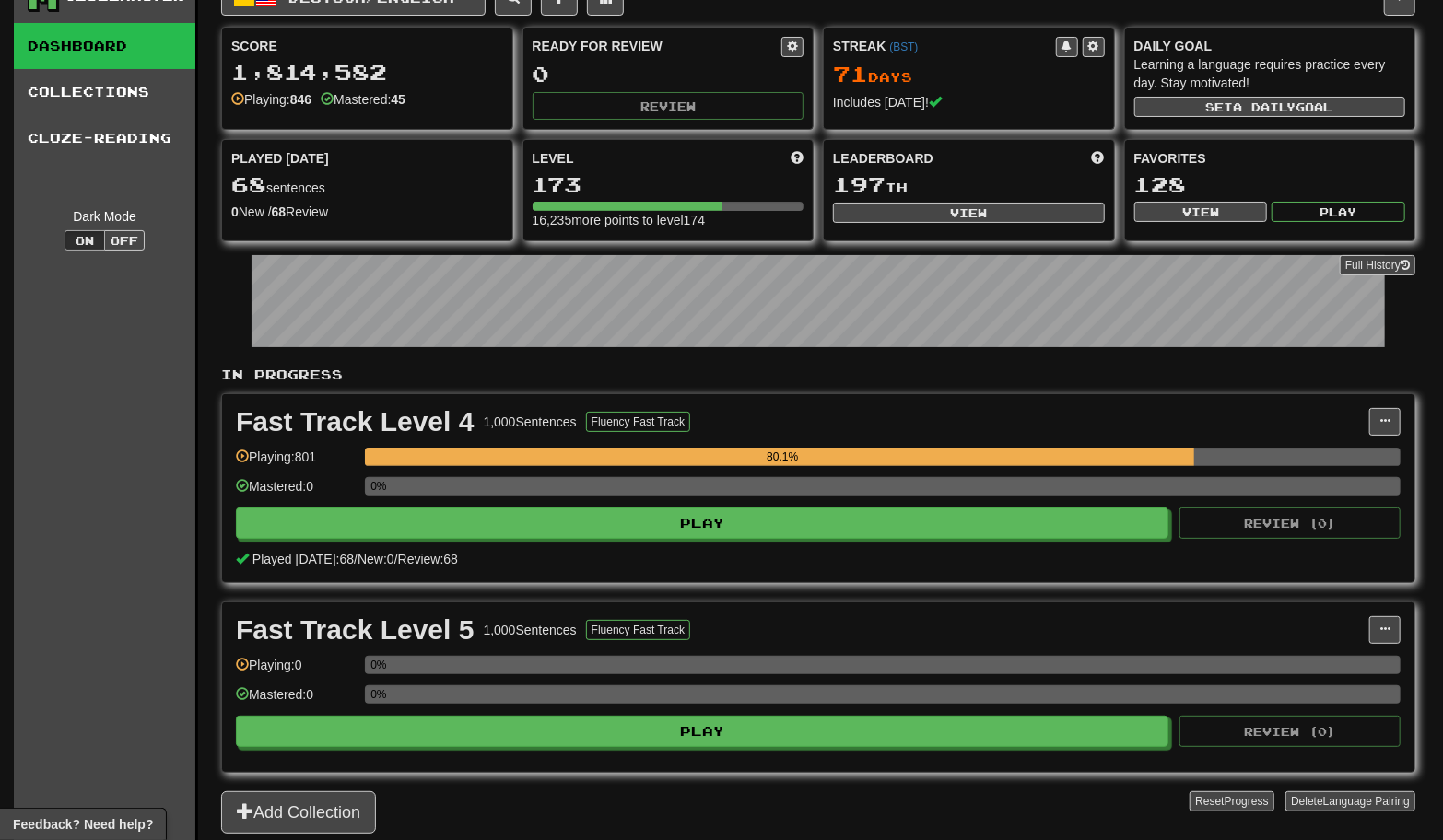
scroll to position [42, 0]
